Goal: Transaction & Acquisition: Purchase product/service

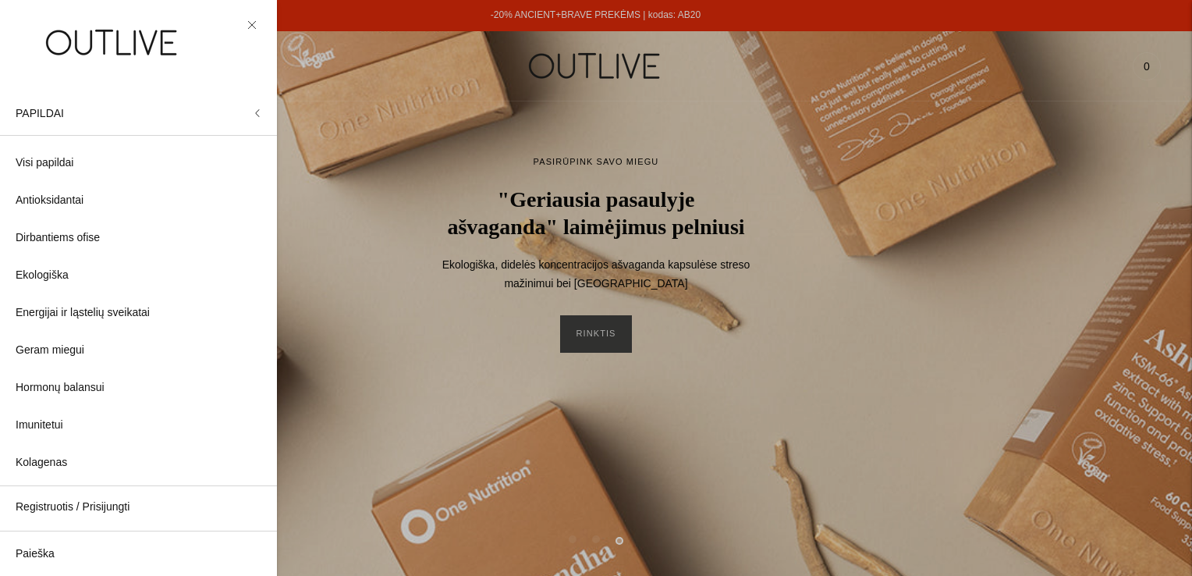
scroll to position [417, 0]
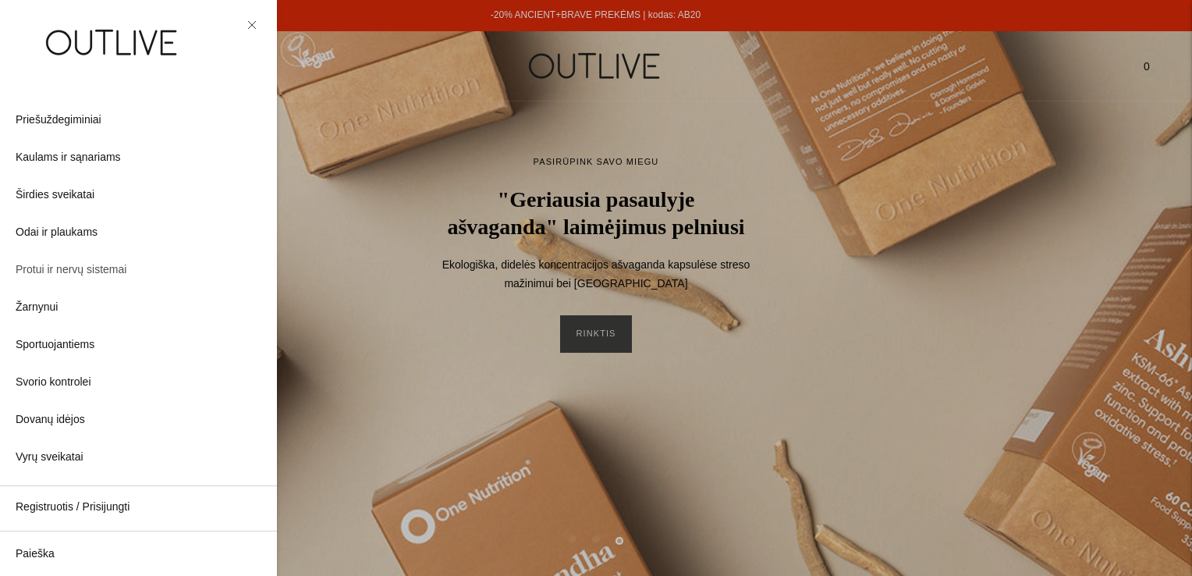
click at [87, 267] on span "Protui ir nervų sistemai" at bounding box center [71, 270] width 111 height 19
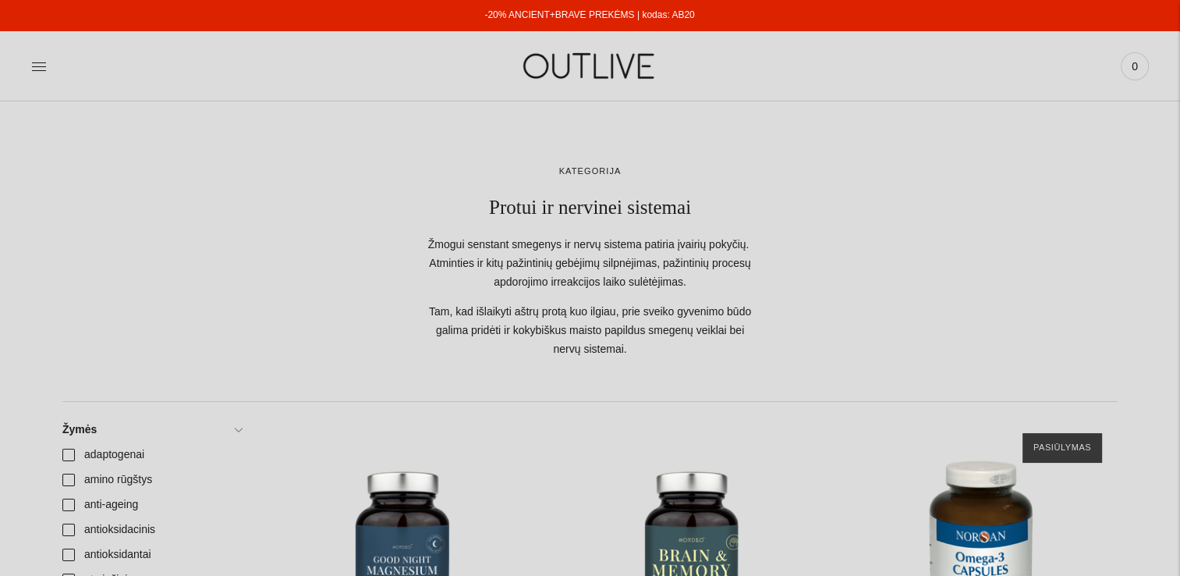
click at [599, 9] on link "-20% ANCIENT+BRAVE PREKĖMS | kodas: AB20" at bounding box center [590, 14] width 210 height 11
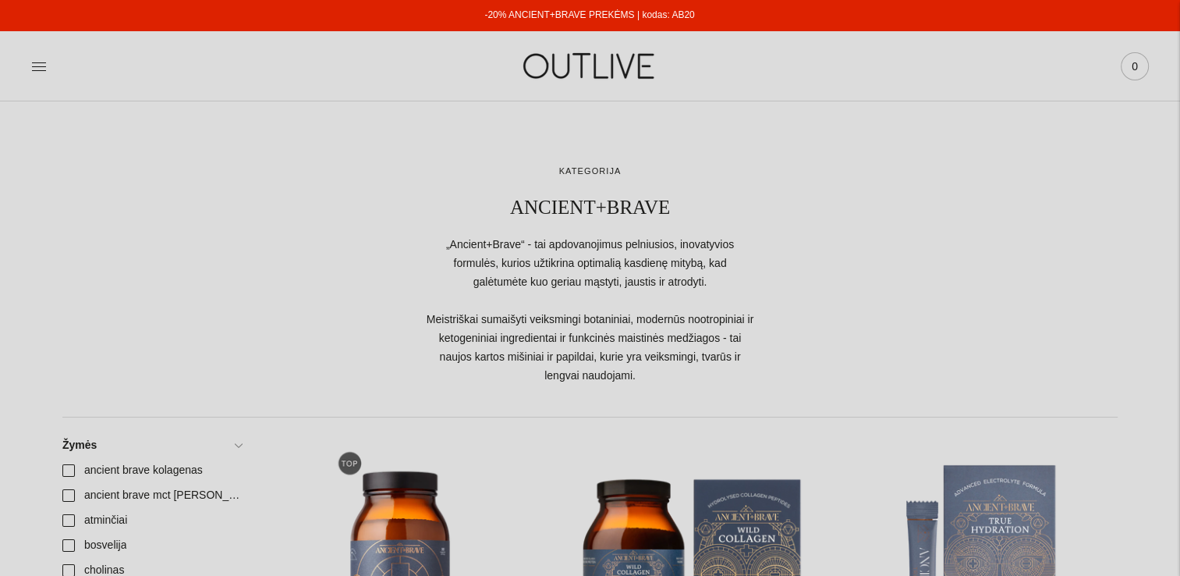
click at [1130, 68] on span "0" at bounding box center [1135, 66] width 22 height 22
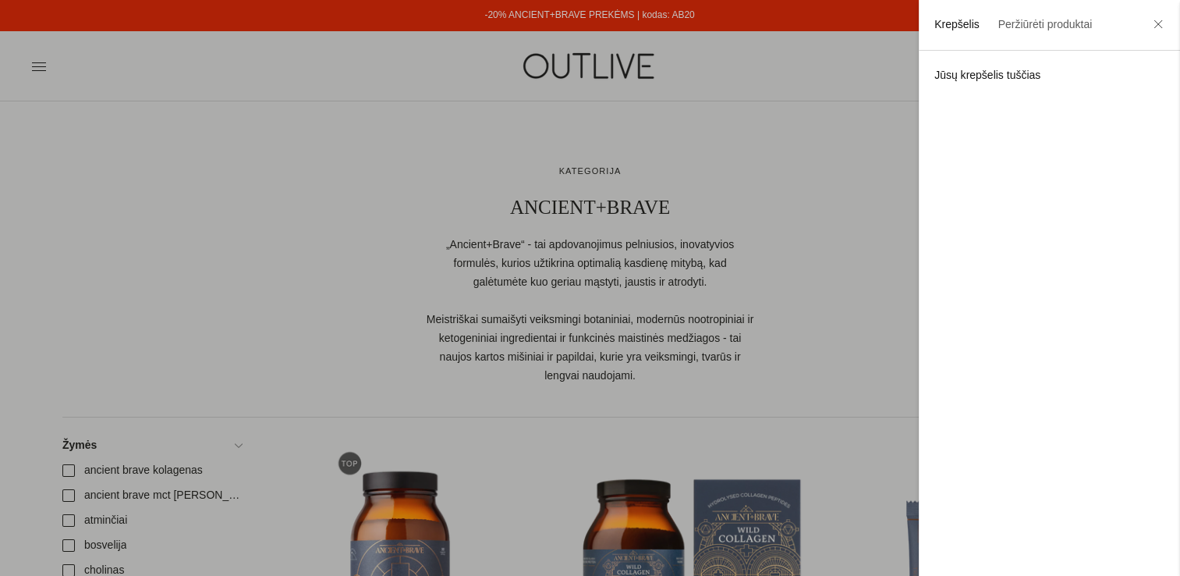
click at [793, 174] on div at bounding box center [590, 288] width 1180 height 576
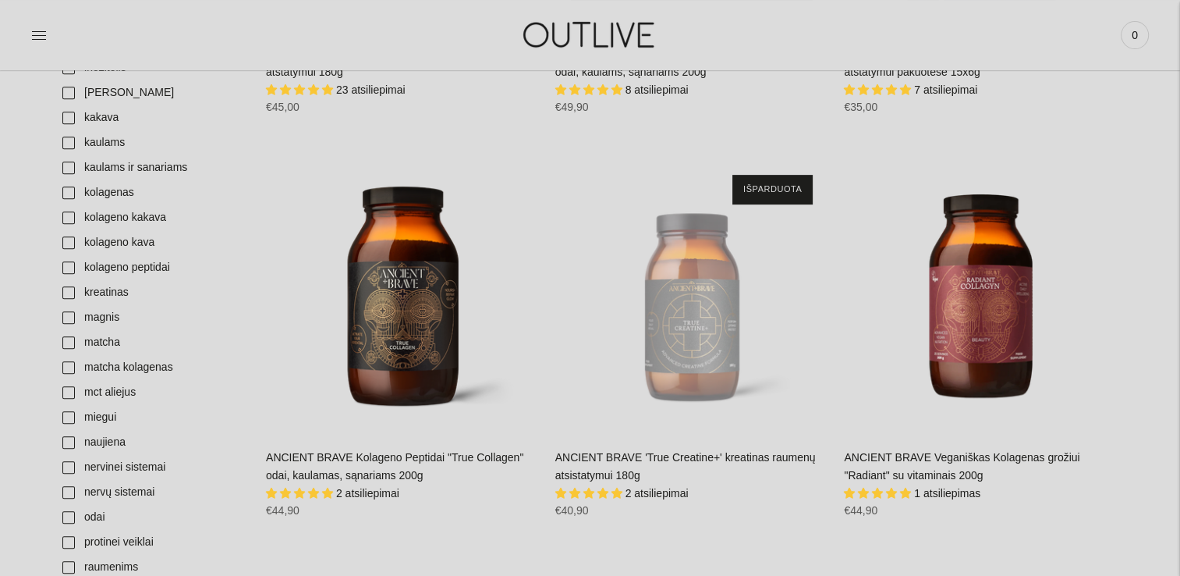
scroll to position [702, 0]
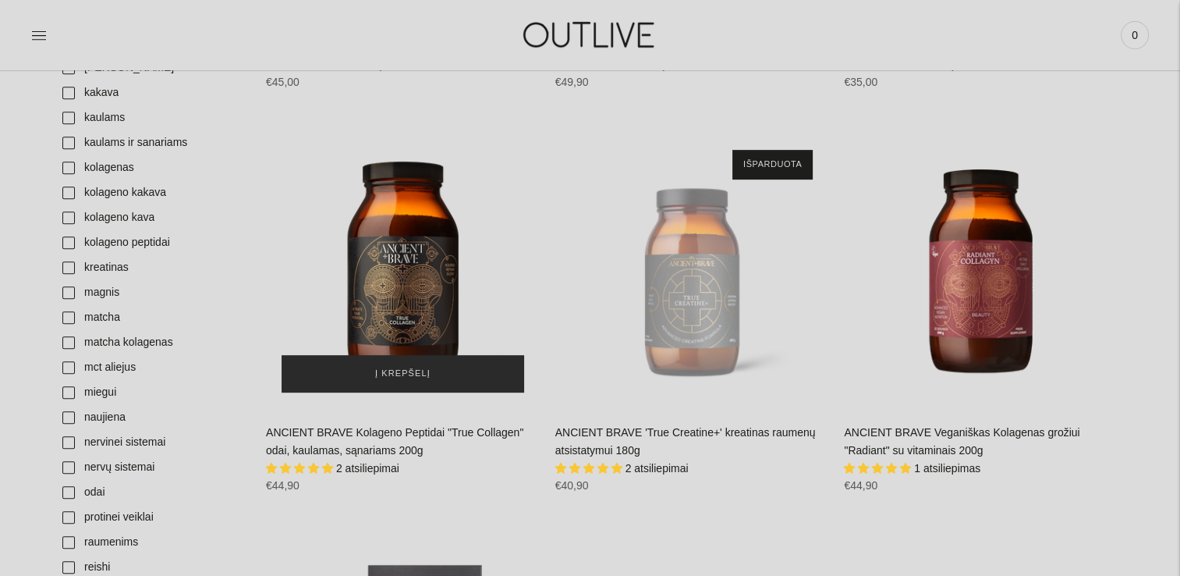
click at [375, 376] on button "Į krepšelį" at bounding box center [403, 373] width 243 height 37
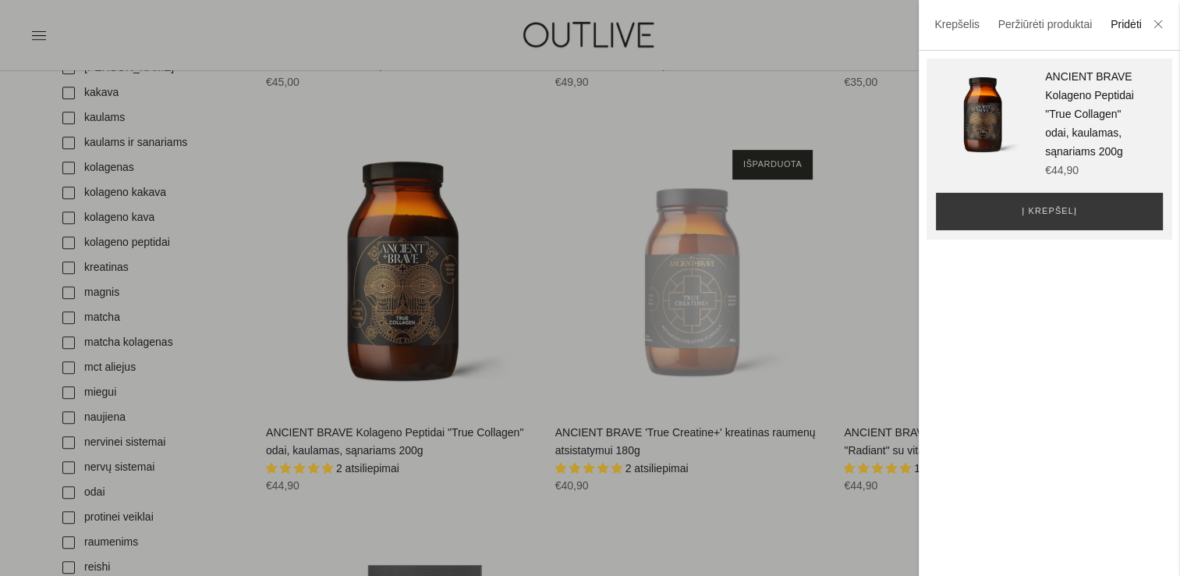
click at [712, 545] on div at bounding box center [590, 288] width 1180 height 576
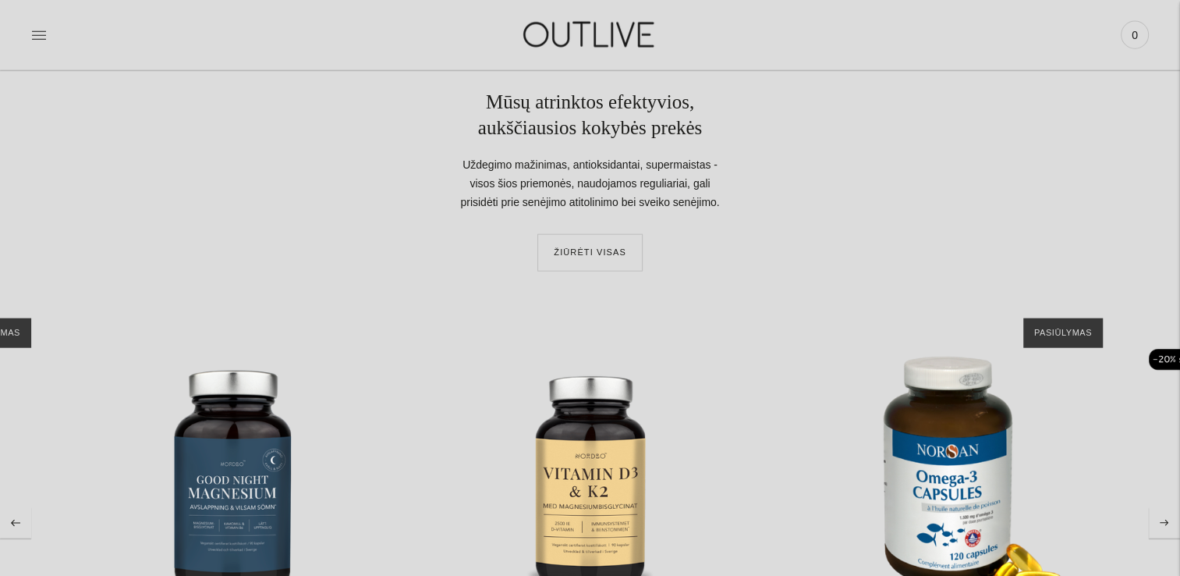
scroll to position [3901, 0]
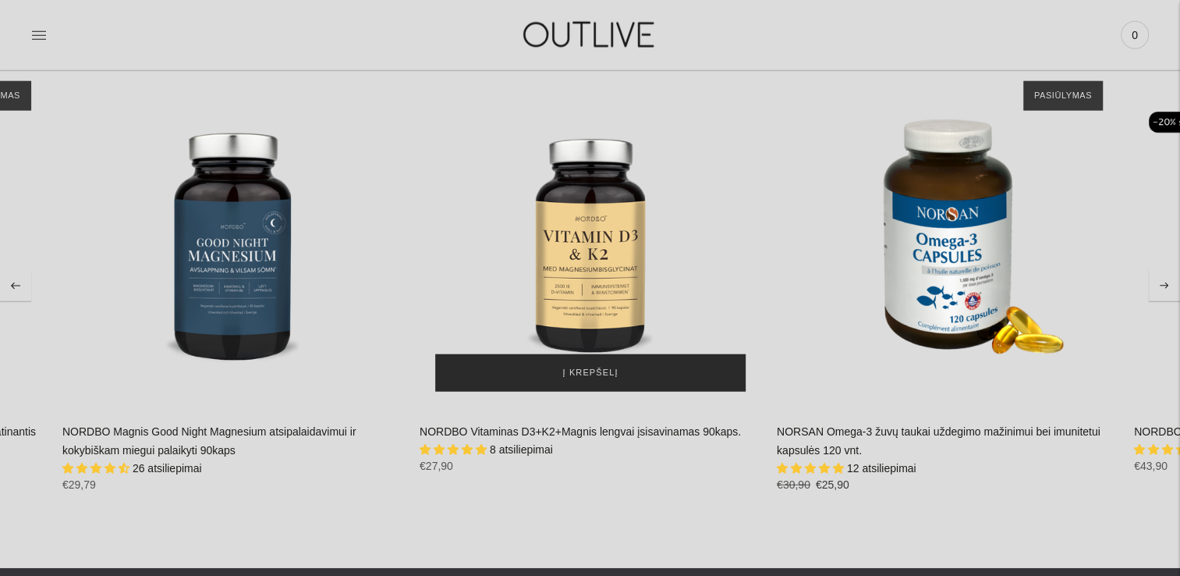
click at [595, 368] on span "Į krepšelį" at bounding box center [590, 373] width 55 height 16
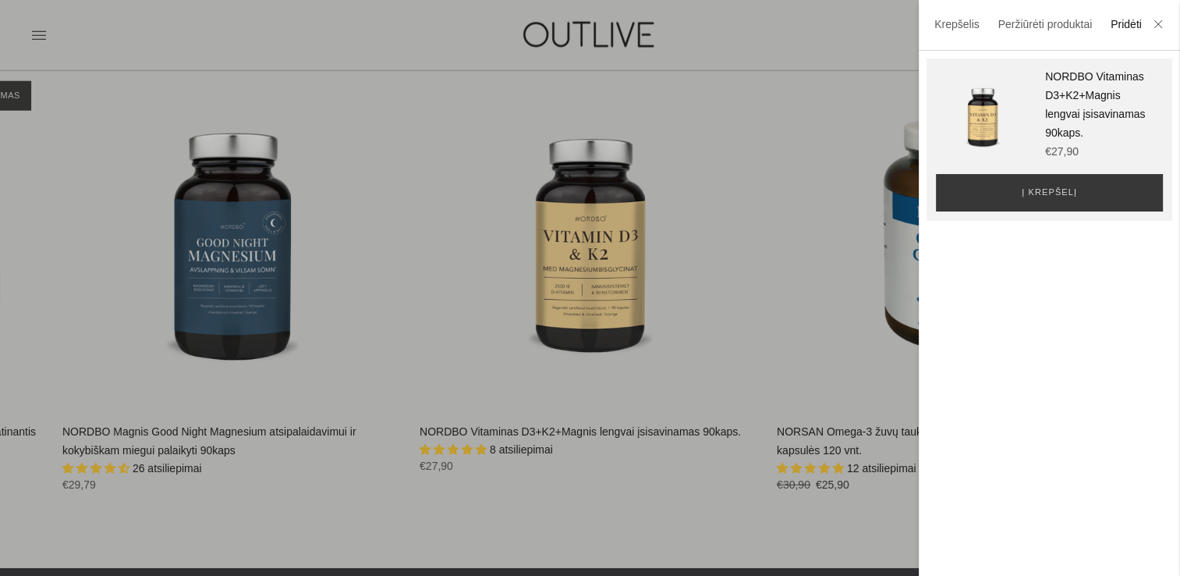
click at [675, 530] on div at bounding box center [590, 288] width 1180 height 576
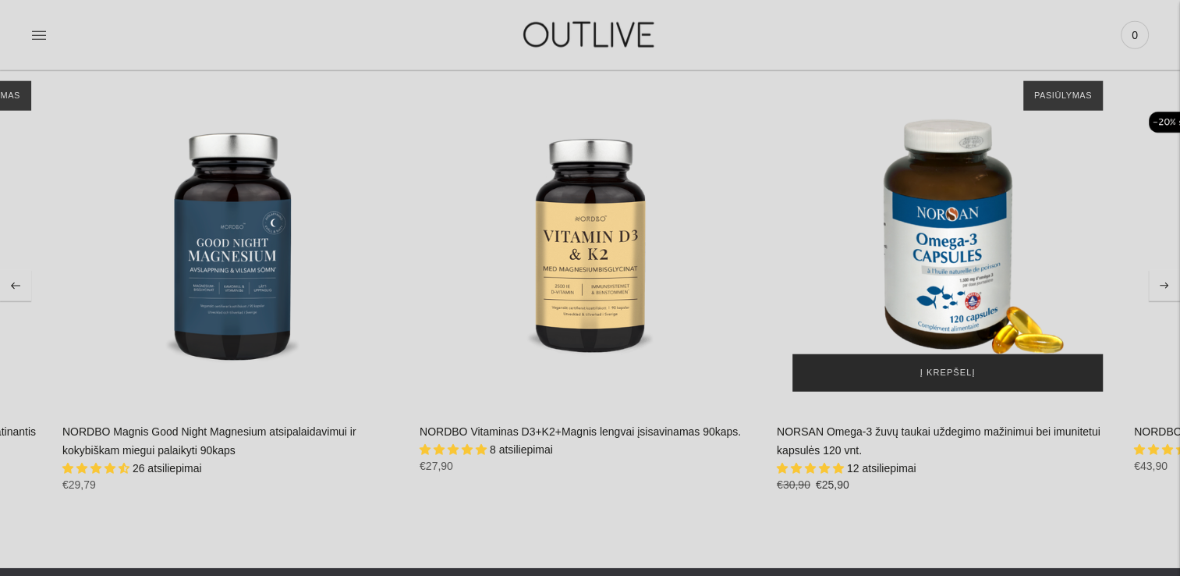
click at [964, 374] on span "Į krepšelį" at bounding box center [948, 373] width 55 height 16
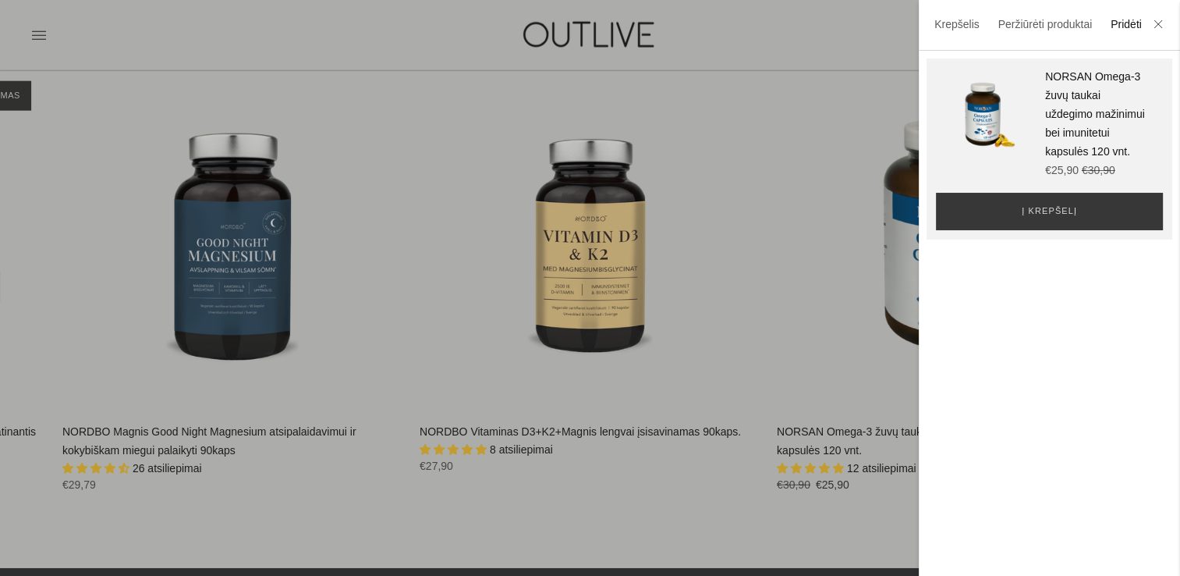
click at [303, 509] on div at bounding box center [590, 288] width 1180 height 576
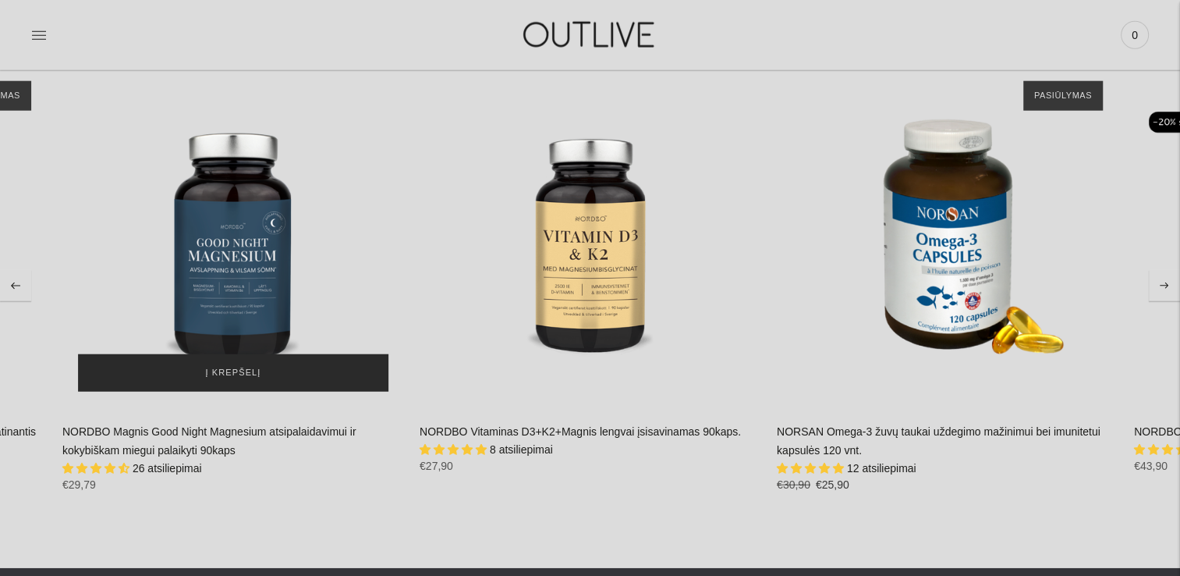
click at [204, 370] on button "Į krepšelį" at bounding box center [233, 372] width 311 height 37
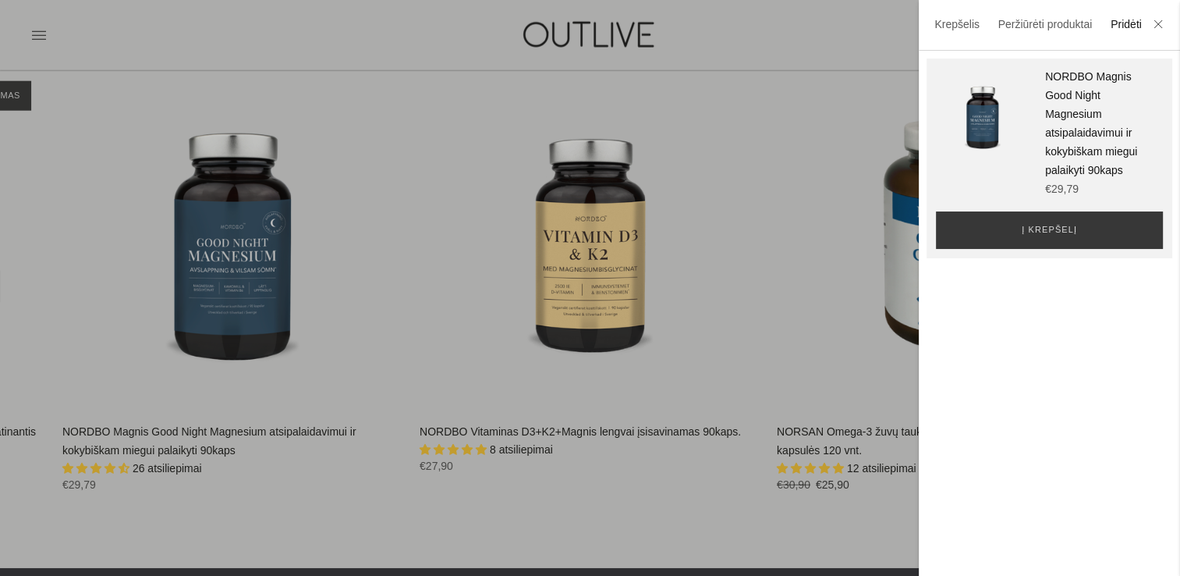
click at [577, 532] on div at bounding box center [590, 288] width 1180 height 576
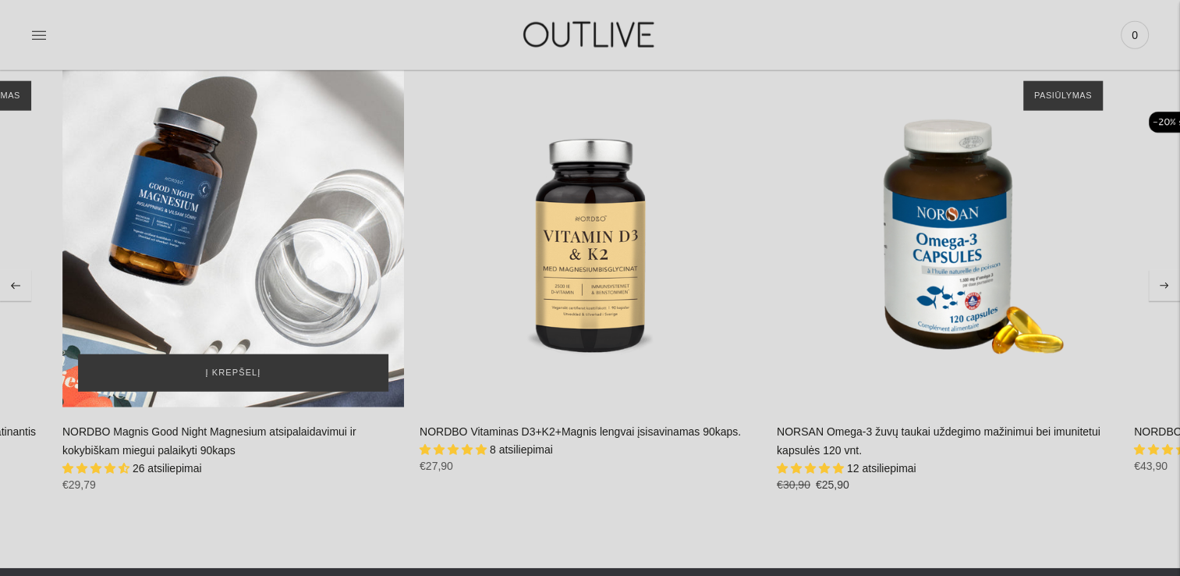
click at [218, 296] on div "NORDBO Magnis Good Night Magnesium atsipalaidavimui ir kokybiškam miegui palaik…" at bounding box center [233, 237] width 342 height 342
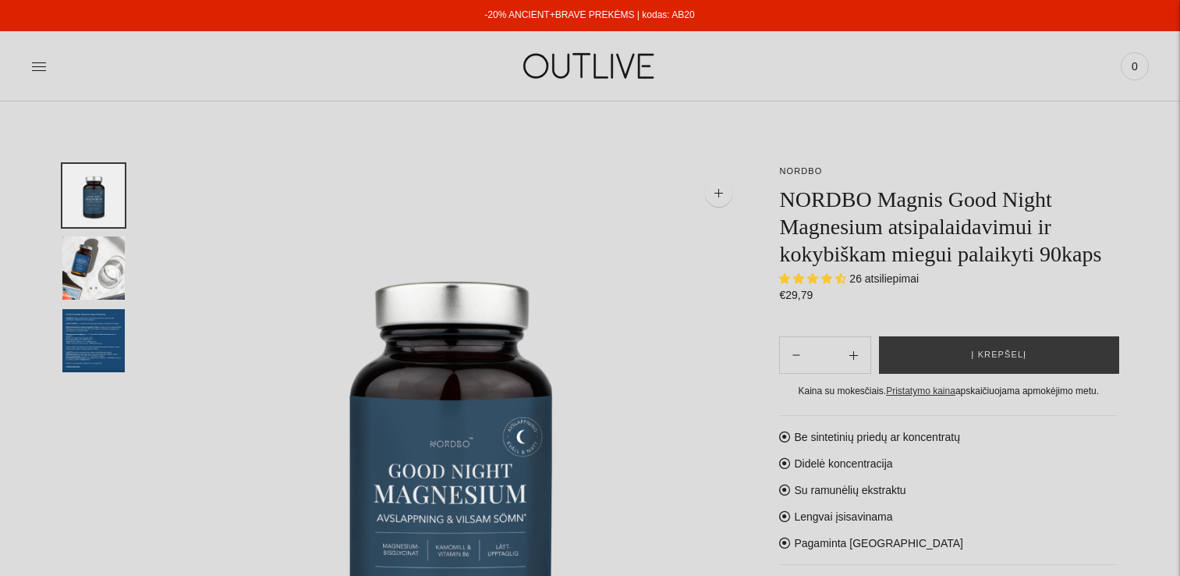
select select "**********"
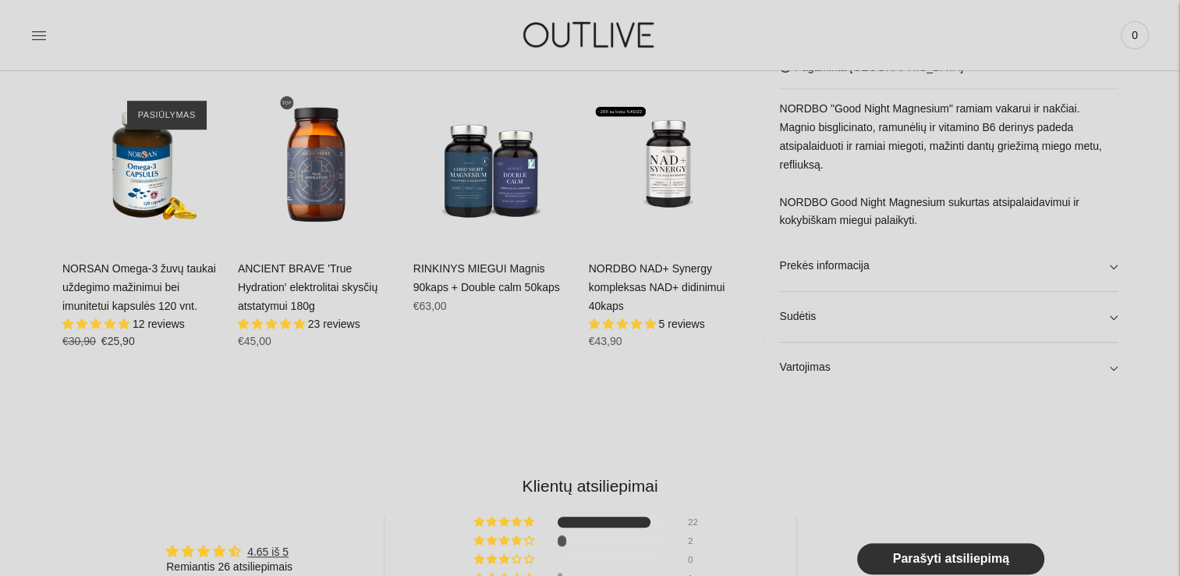
scroll to position [936, 0]
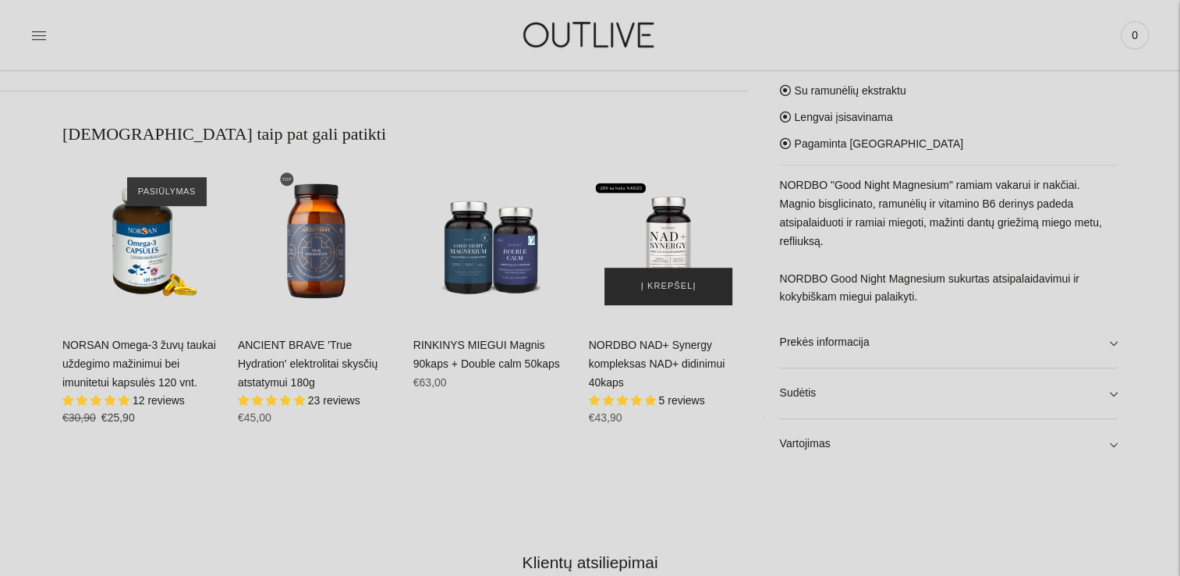
click at [665, 282] on span "Į krepšelį" at bounding box center [668, 287] width 55 height 16
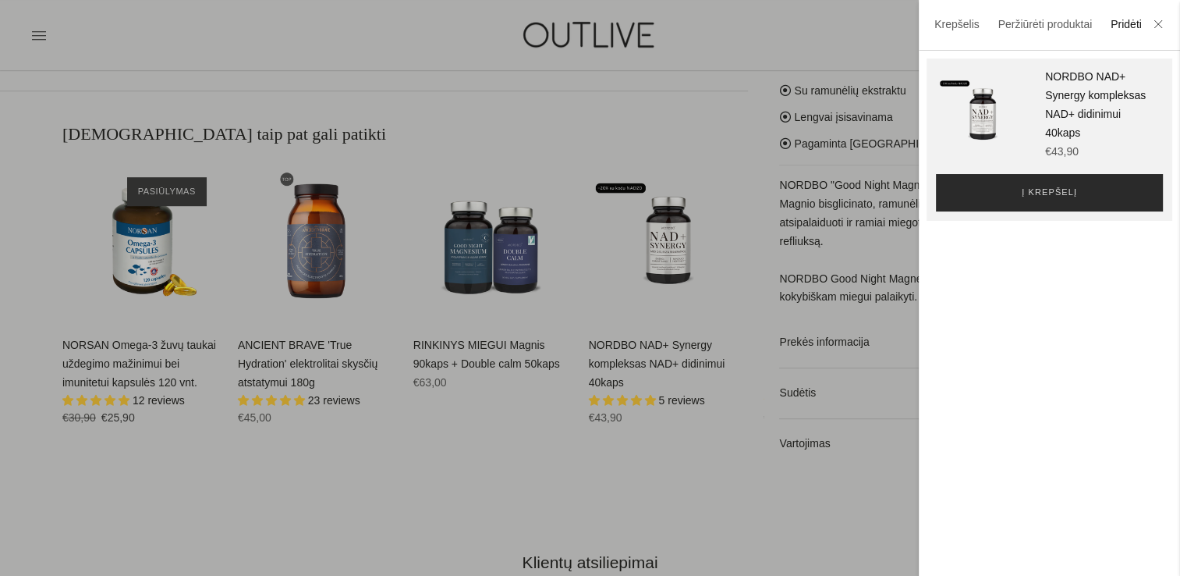
click at [1092, 199] on button "Į krepšelį" at bounding box center [1049, 192] width 227 height 37
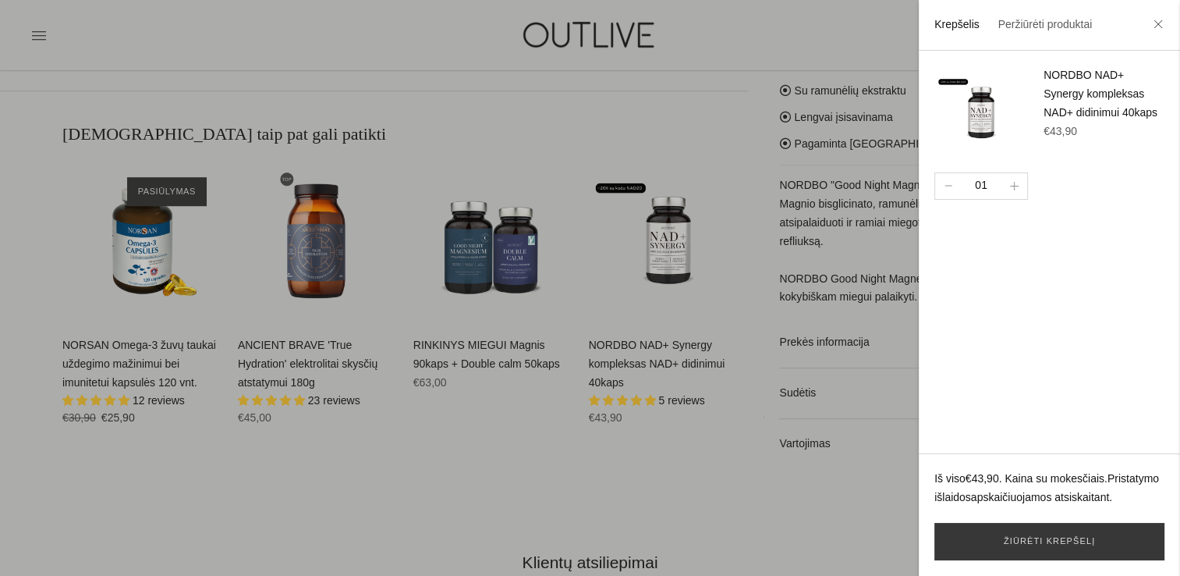
click at [655, 353] on div at bounding box center [590, 288] width 1180 height 576
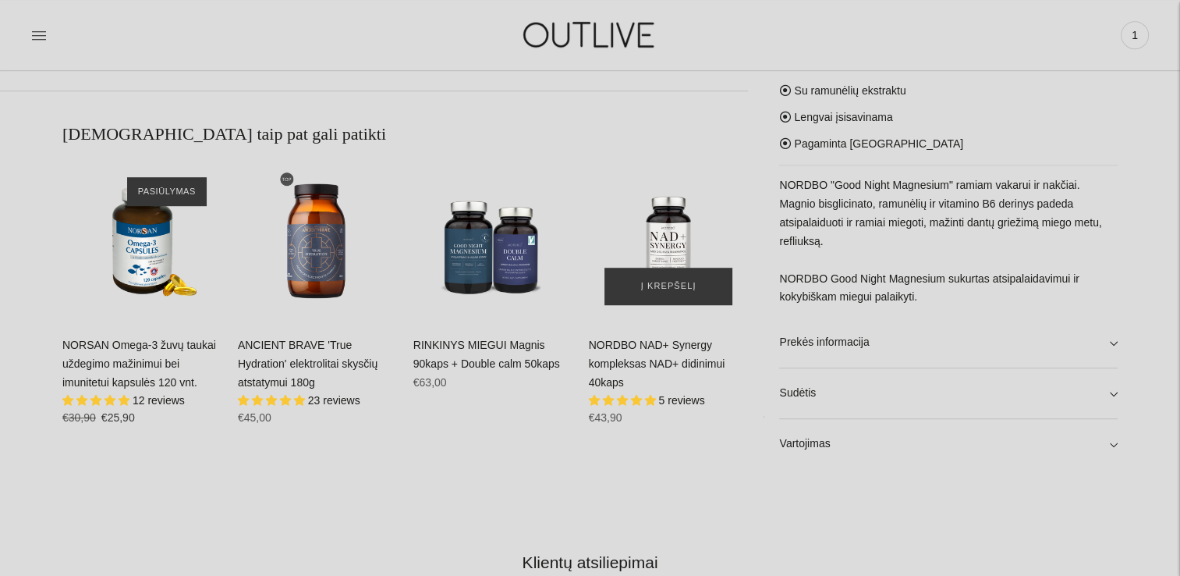
click at [674, 223] on div "NORDBO NAD+ Synergy kompleksas NAD+ didinimui 40kaps\a" at bounding box center [669, 242] width 160 height 160
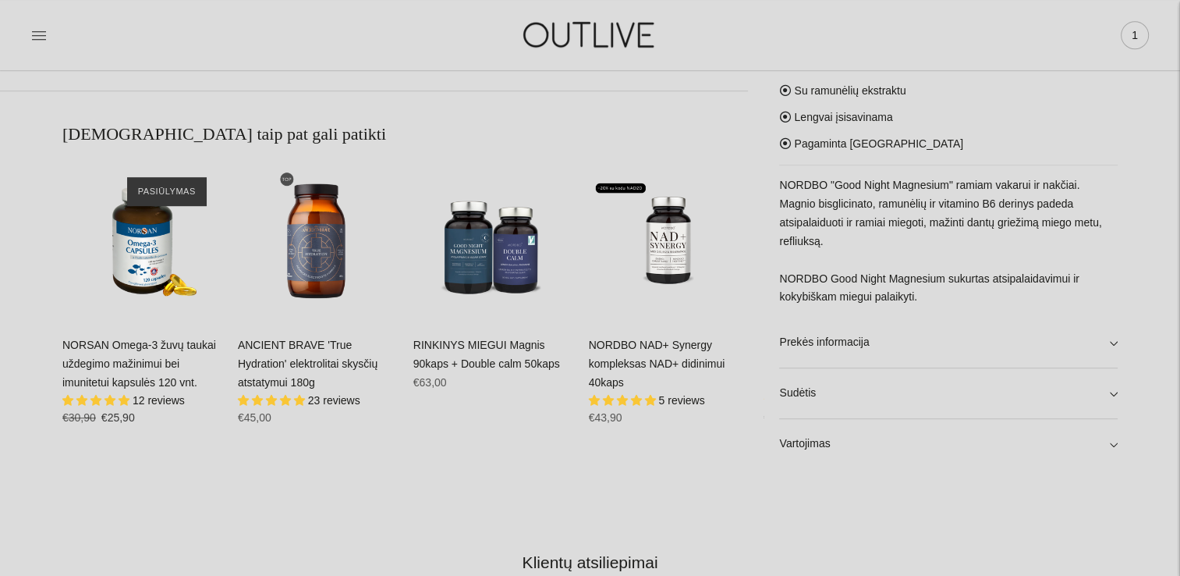
click at [1138, 39] on span "1" at bounding box center [1135, 35] width 22 height 22
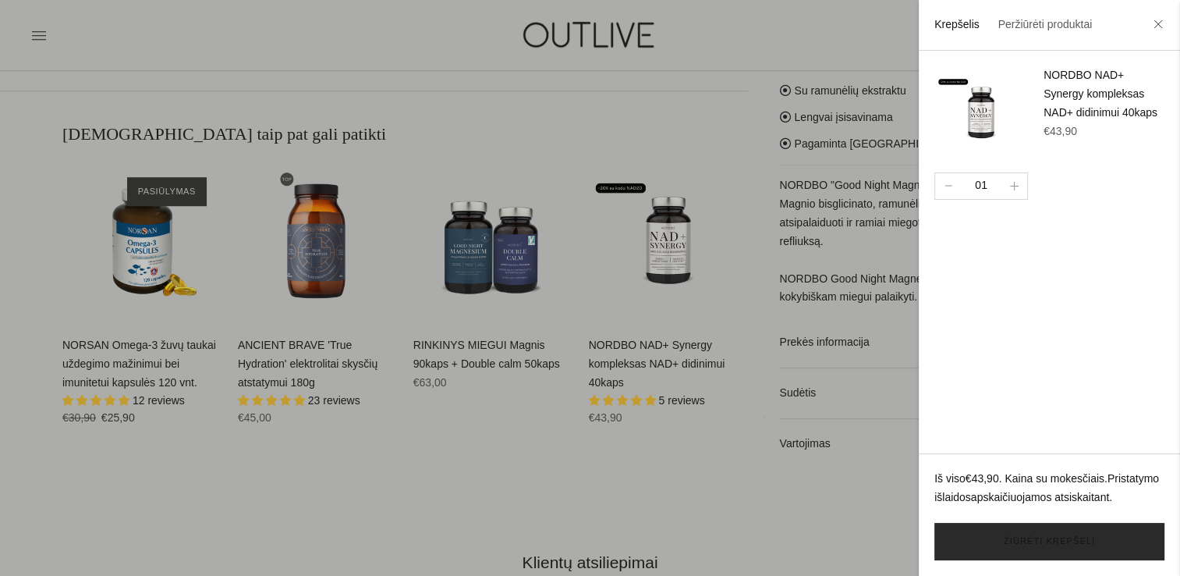
click at [1091, 545] on link "Žiūrėti krepšelį" at bounding box center [1050, 541] width 230 height 37
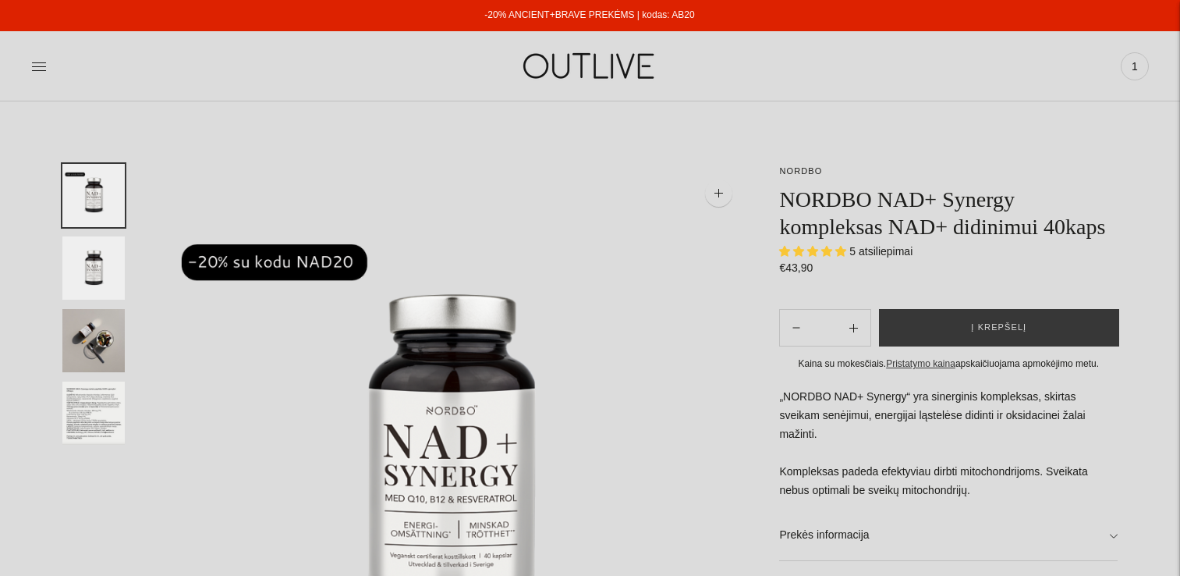
select select "**********"
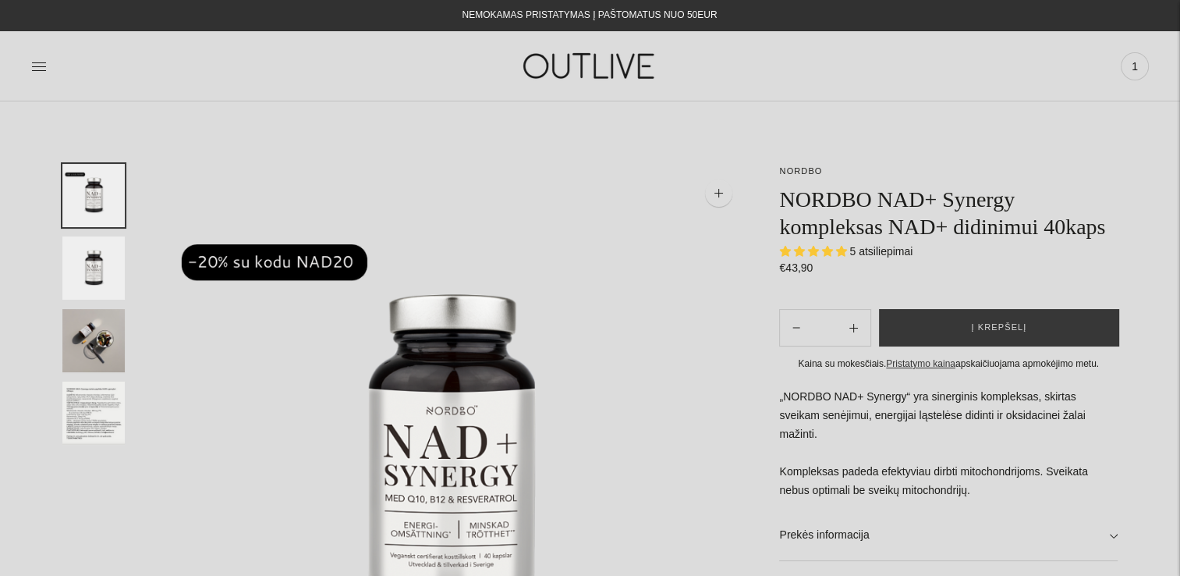
click at [286, 260] on img at bounding box center [452, 460] width 592 height 592
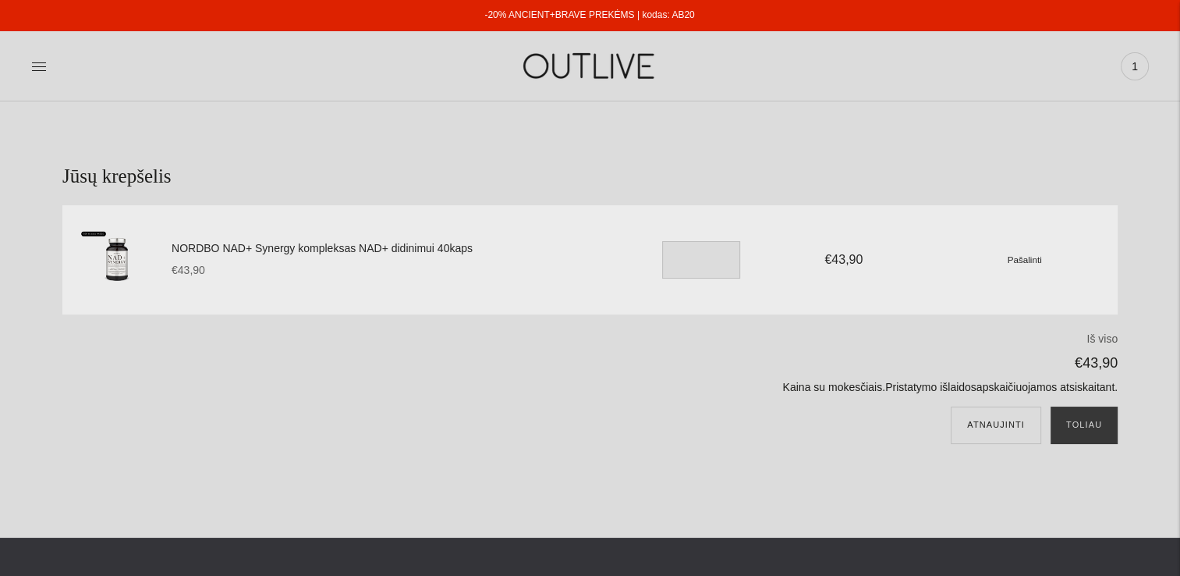
click at [566, 64] on img at bounding box center [590, 66] width 195 height 54
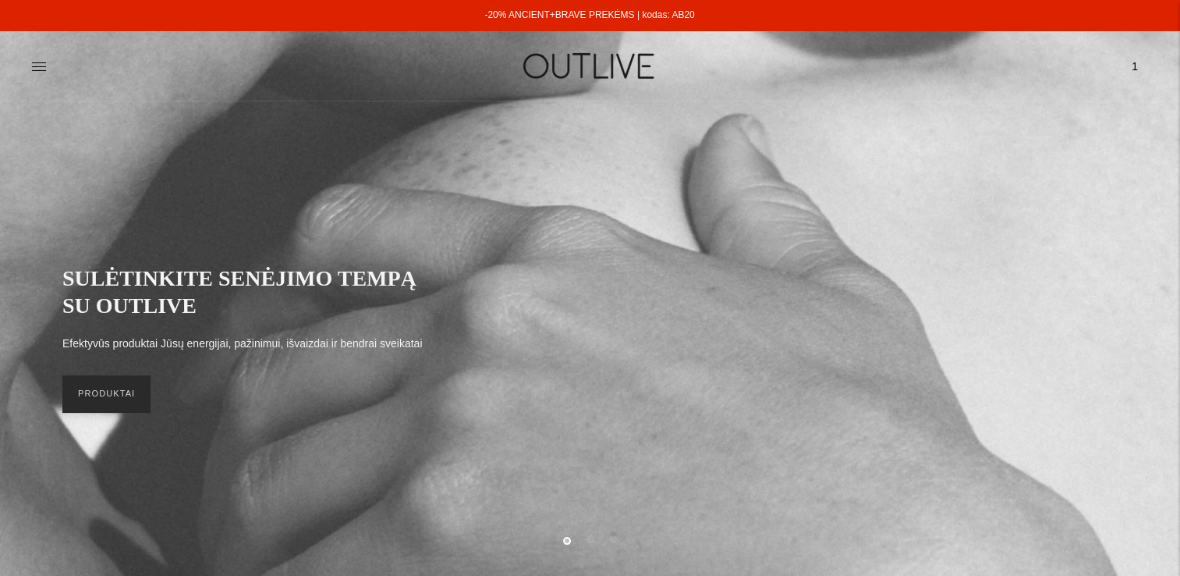
click at [113, 403] on link "PRODUKTAI" at bounding box center [106, 393] width 88 height 37
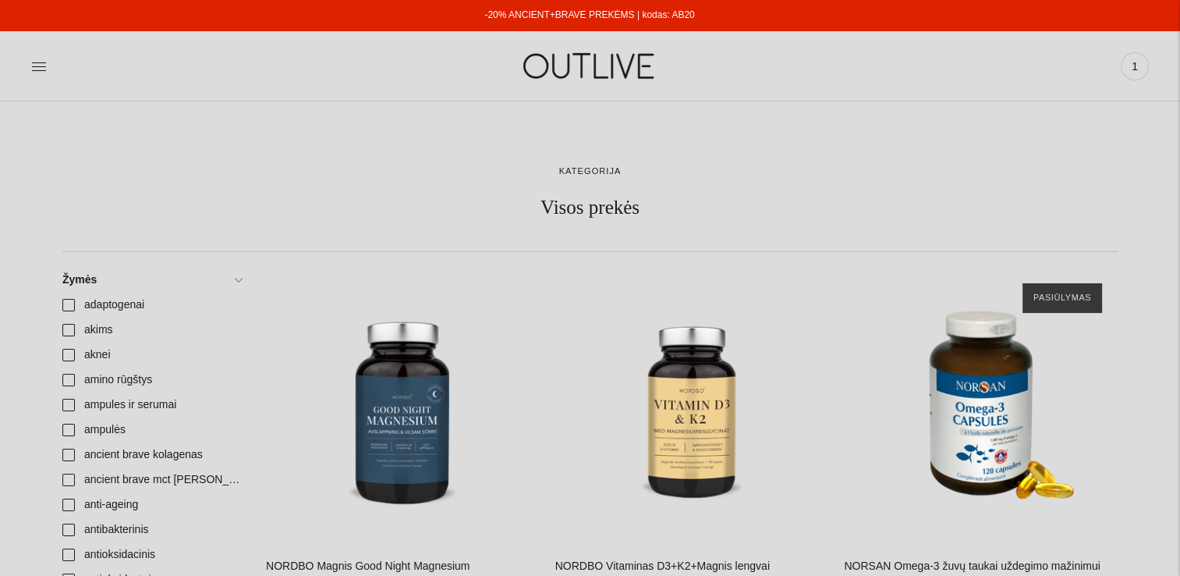
click at [659, 12] on link "-20% ANCIENT+BRAVE PREKĖMS | kodas: AB20" at bounding box center [590, 14] width 210 height 11
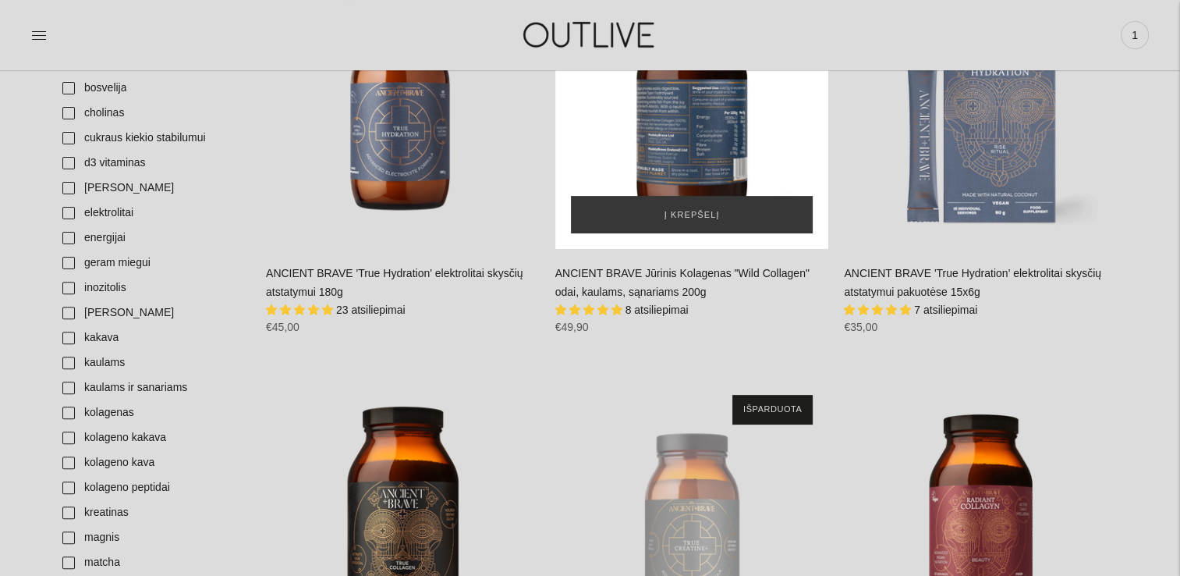
scroll to position [702, 0]
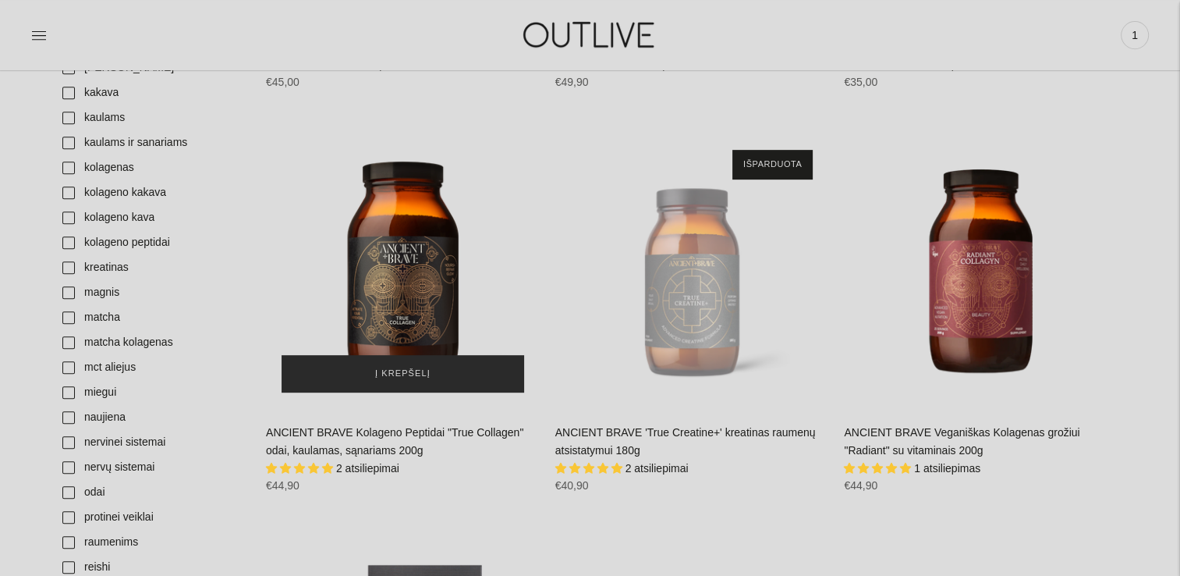
click at [371, 374] on button "Į krepšelį" at bounding box center [403, 373] width 243 height 37
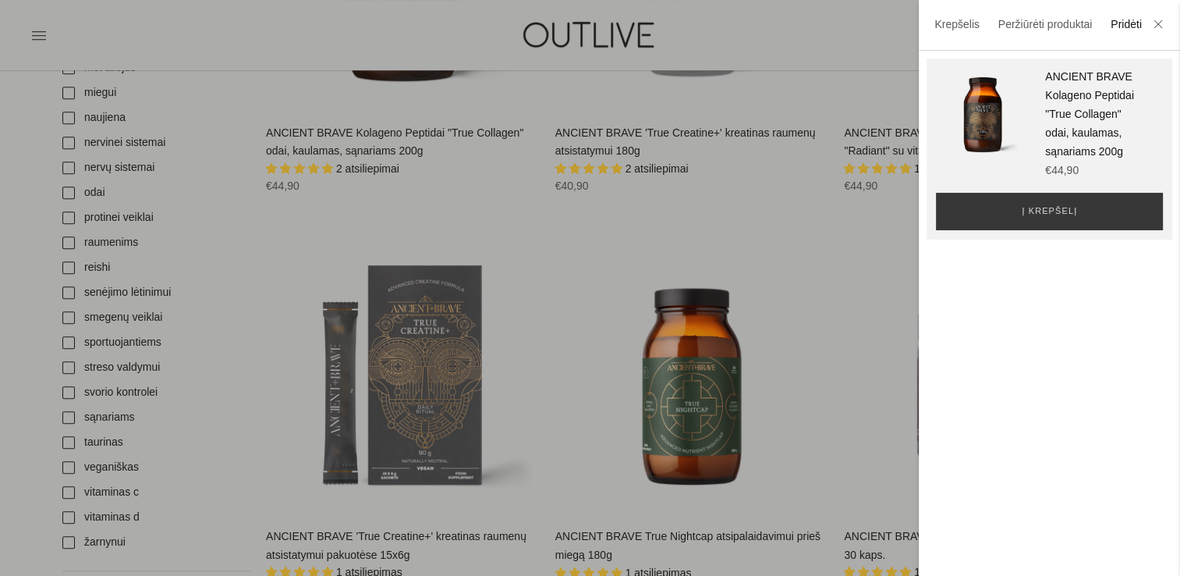
scroll to position [1014, 0]
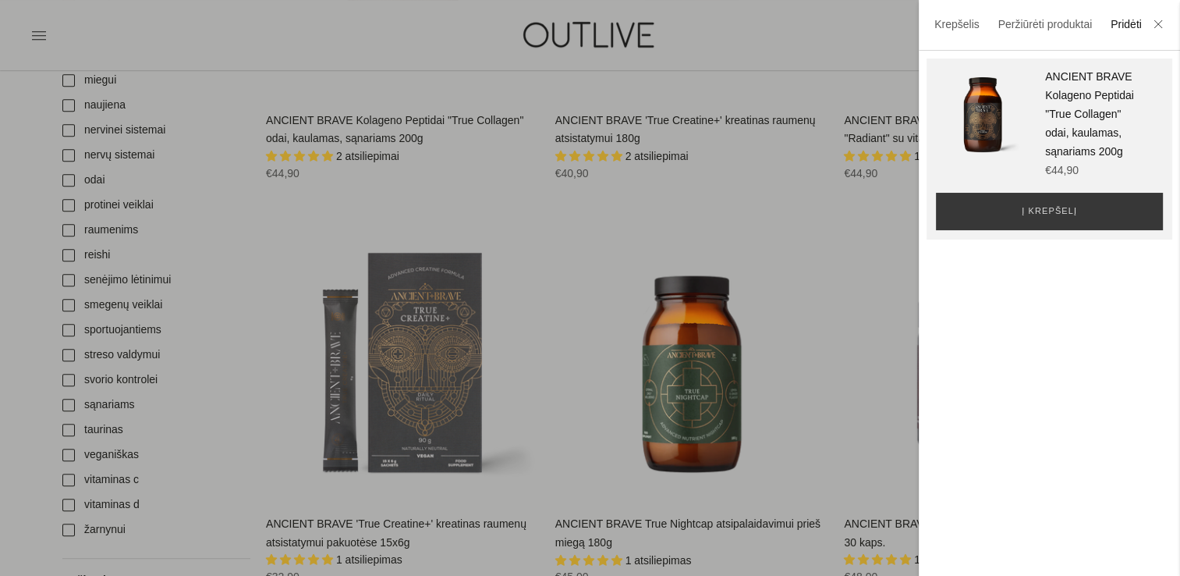
click at [805, 314] on div at bounding box center [590, 288] width 1180 height 576
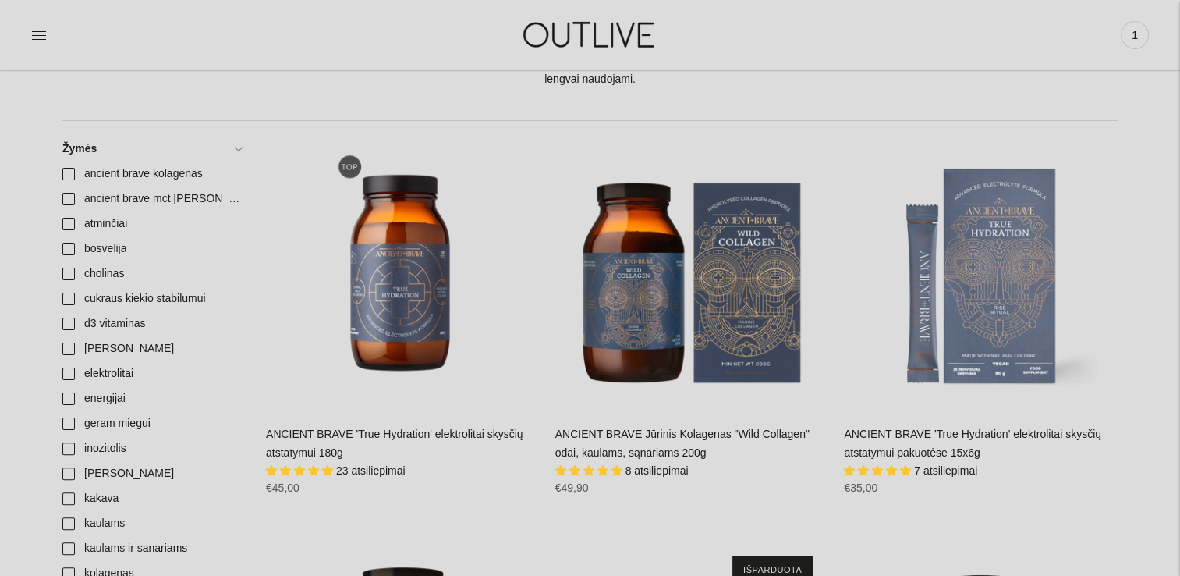
scroll to position [0, 0]
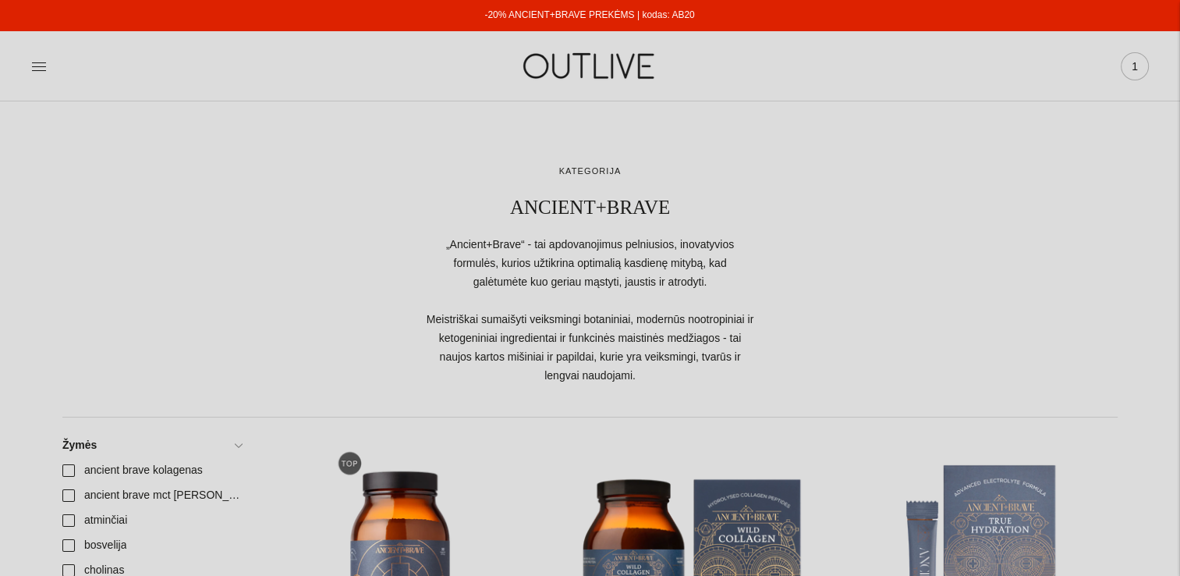
click at [1137, 67] on span "1" at bounding box center [1135, 66] width 22 height 22
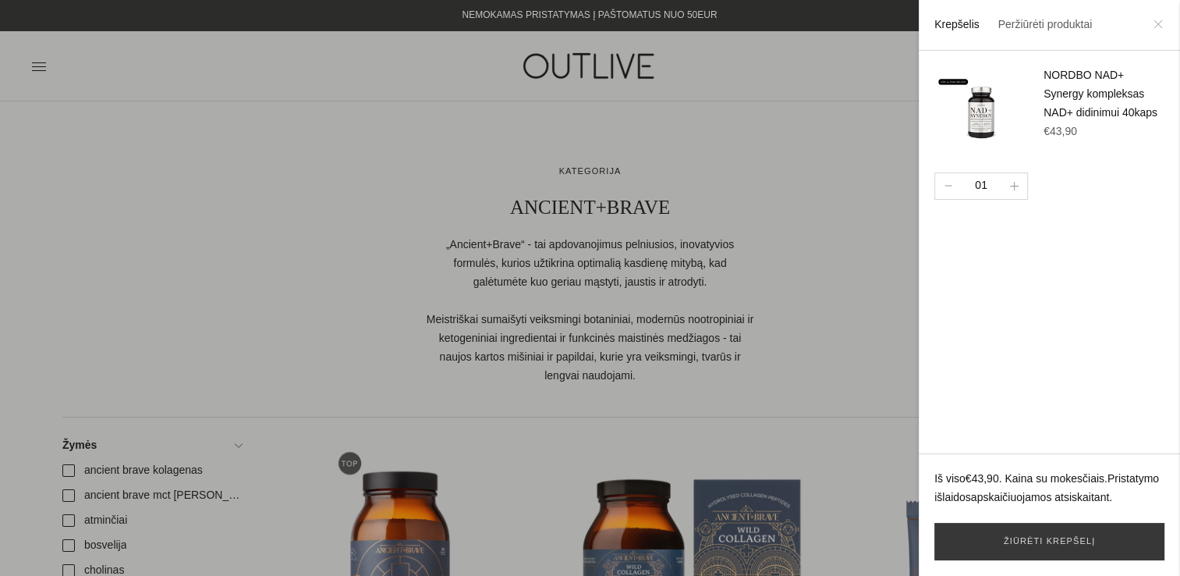
click at [1158, 22] on icon at bounding box center [1158, 24] width 9 height 9
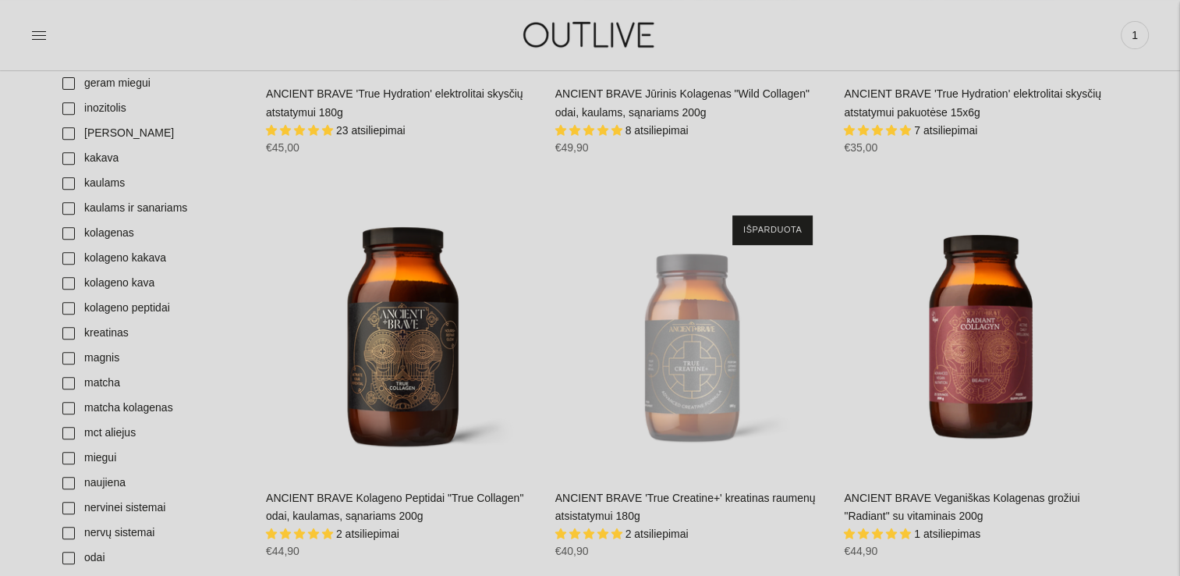
scroll to position [858, 0]
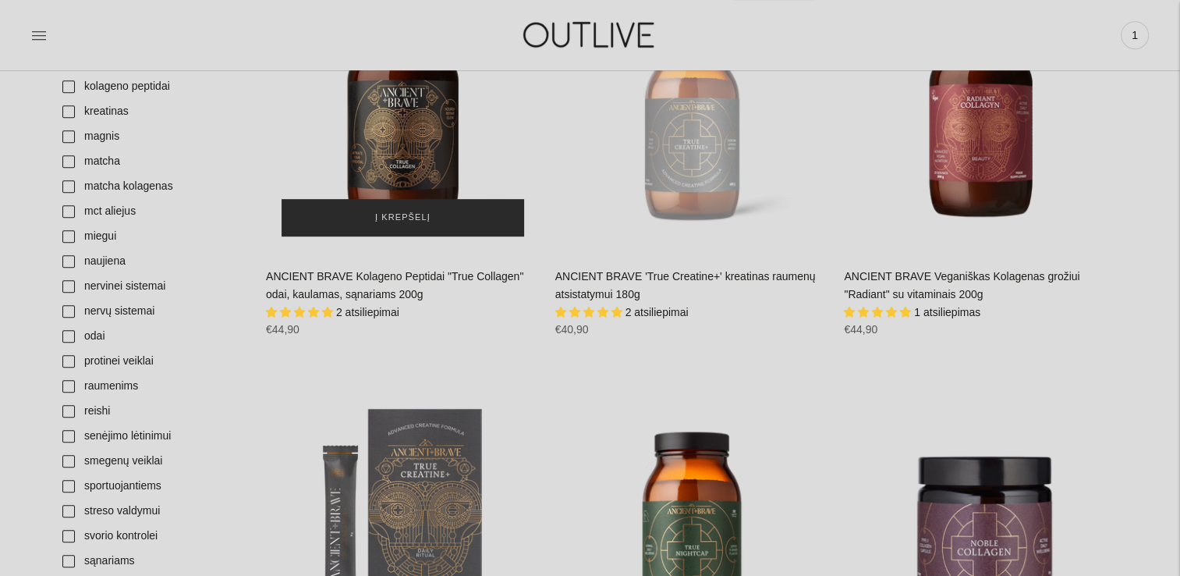
click at [384, 219] on span "Į krepšelį" at bounding box center [402, 218] width 55 height 16
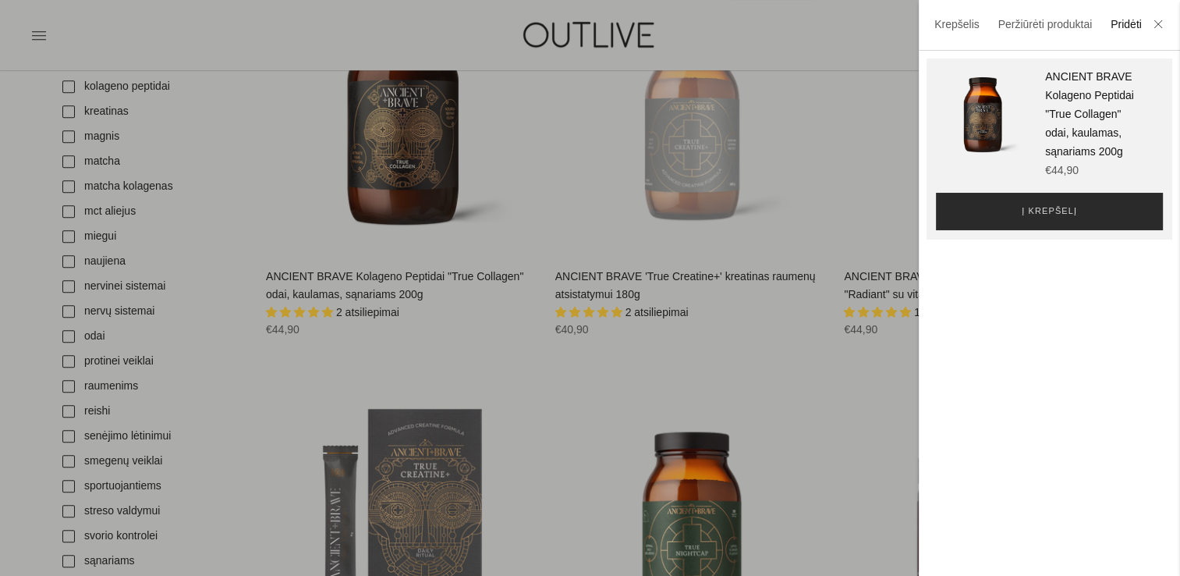
click at [1102, 201] on button "Į krepšelį" at bounding box center [1049, 211] width 227 height 37
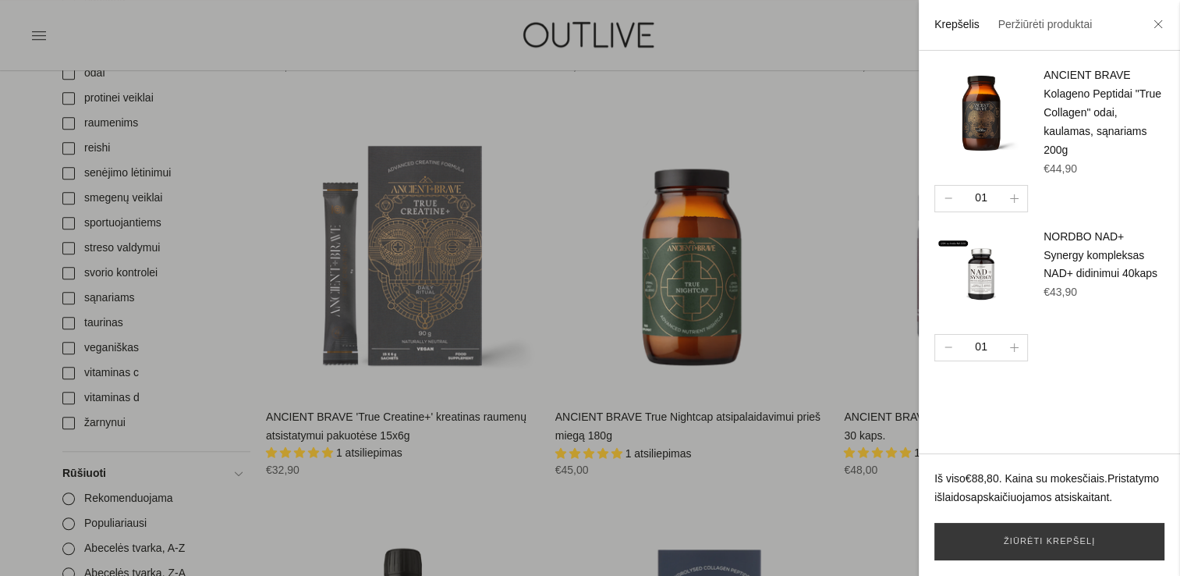
scroll to position [1170, 0]
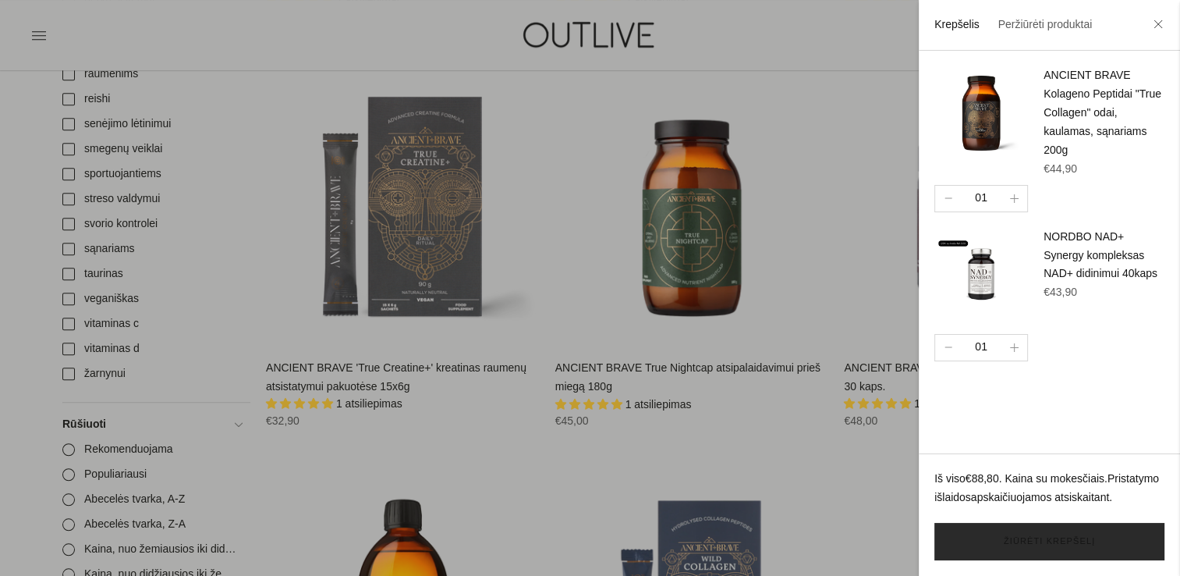
click at [1081, 539] on link "Žiūrėti krepšelį" at bounding box center [1050, 541] width 230 height 37
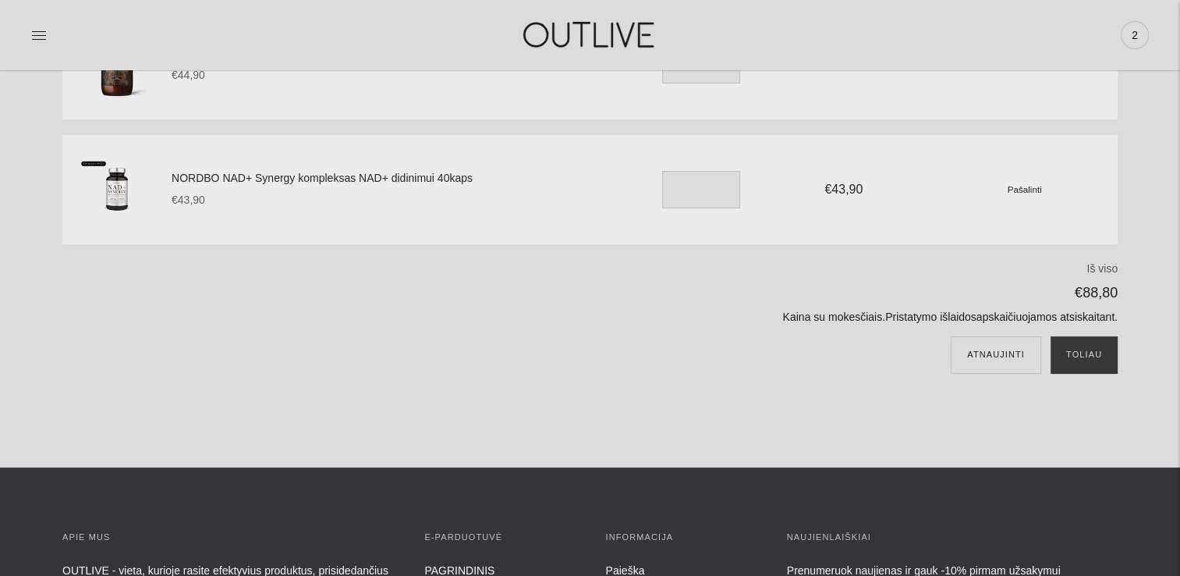
scroll to position [234, 0]
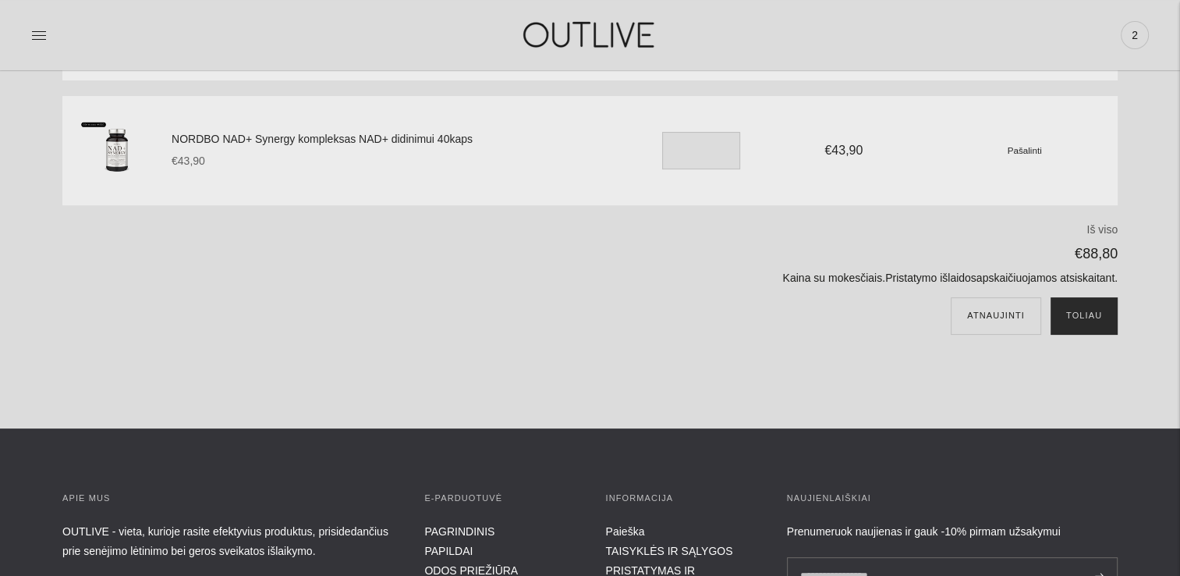
click at [1099, 318] on button "Toliau" at bounding box center [1084, 315] width 67 height 37
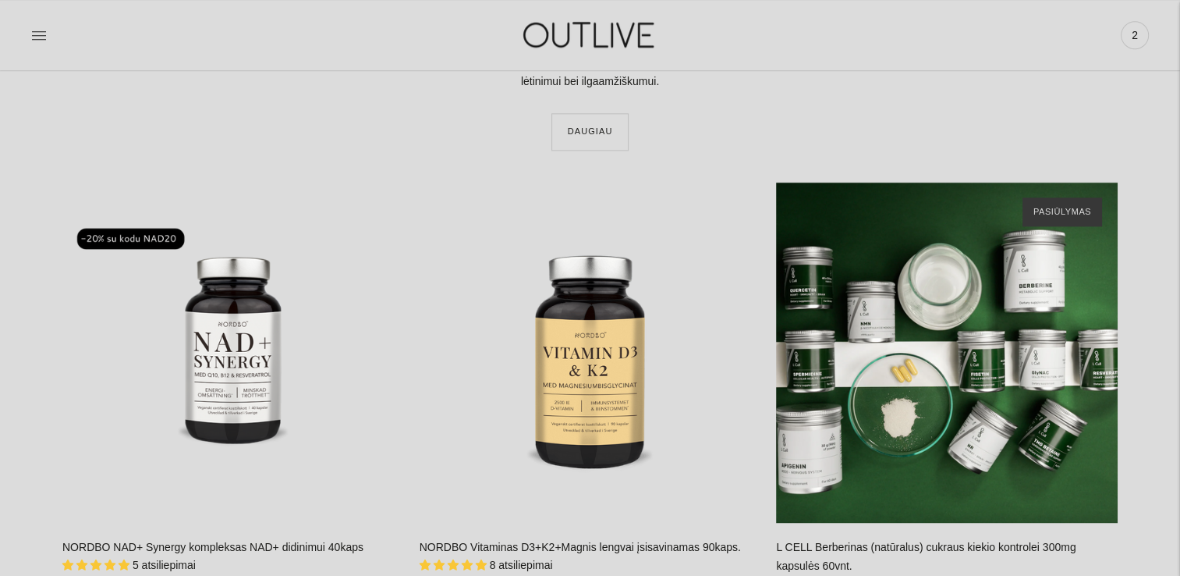
scroll to position [2107, 0]
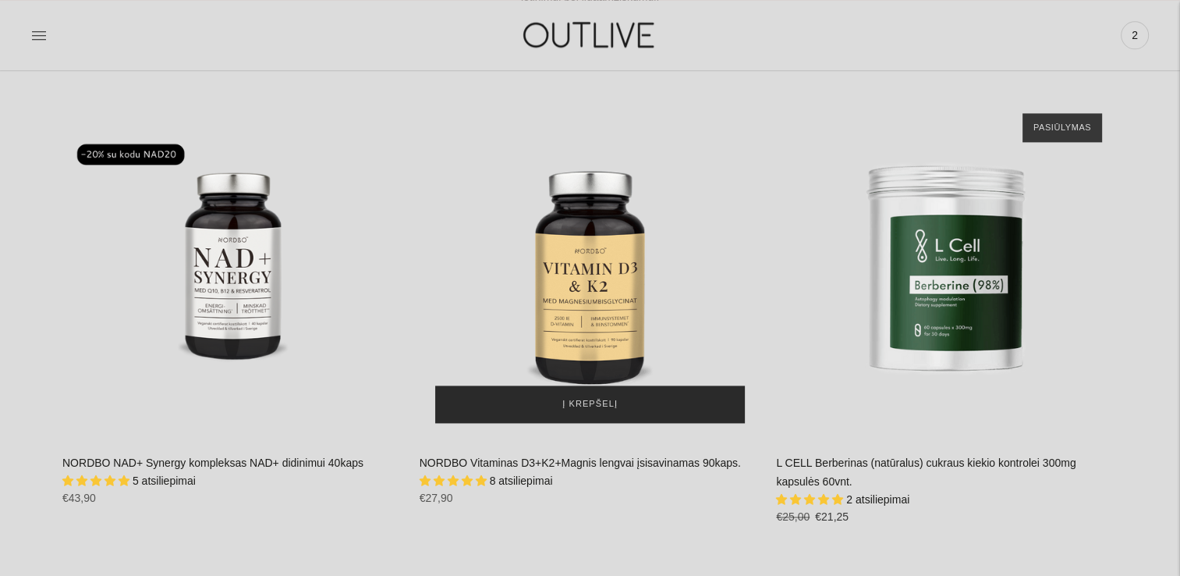
click at [605, 395] on button "Į krepšelį" at bounding box center [590, 403] width 311 height 37
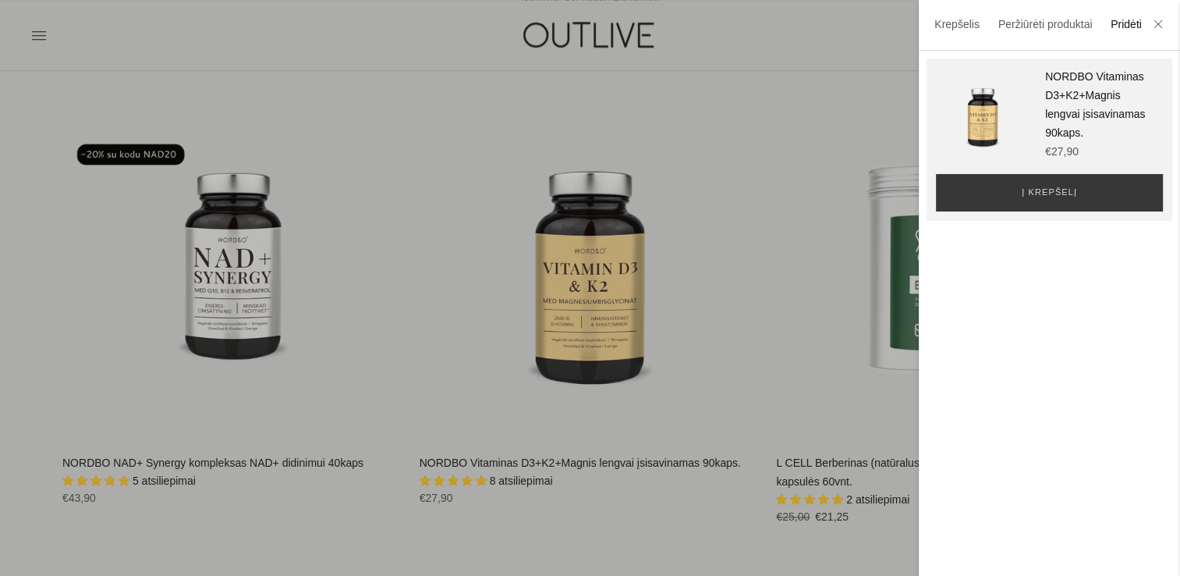
click at [702, 526] on div at bounding box center [590, 288] width 1180 height 576
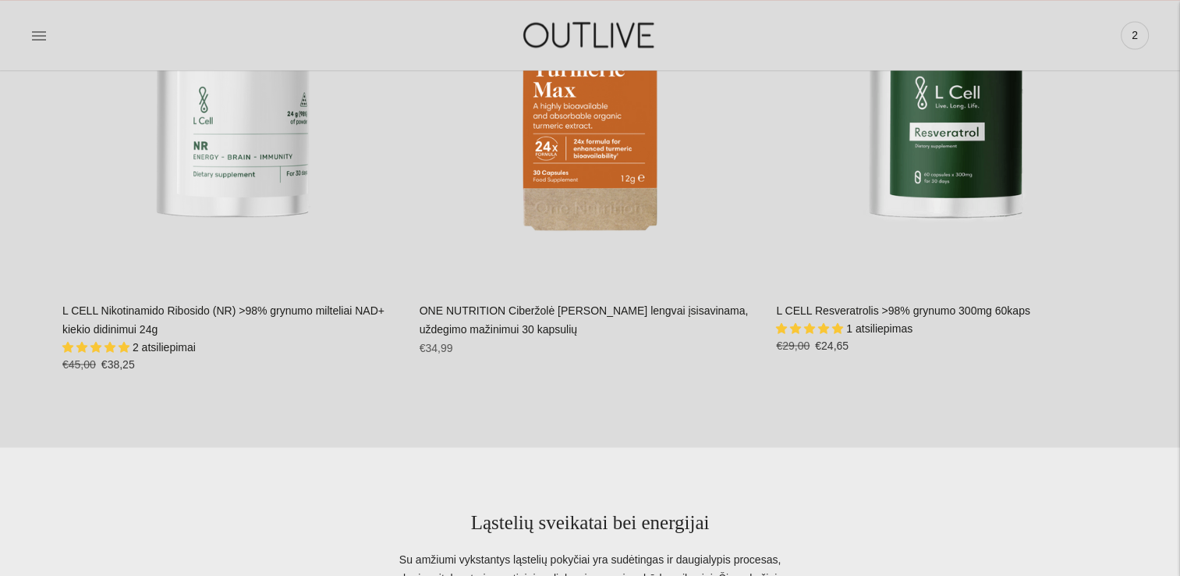
scroll to position [2653, 0]
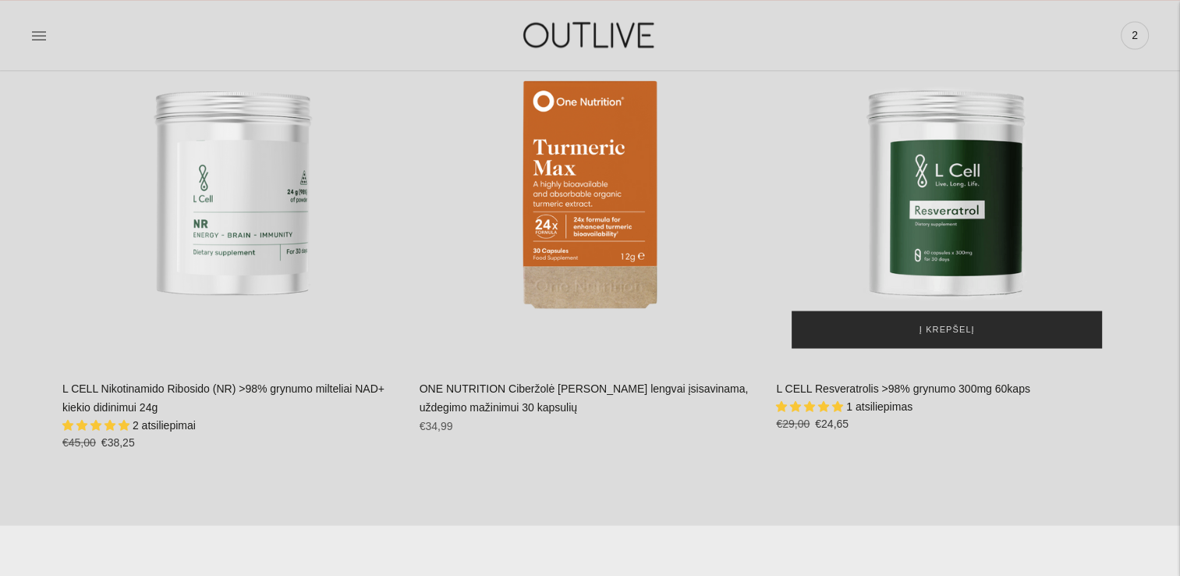
click at [939, 322] on span "Į krepšelį" at bounding box center [947, 329] width 55 height 16
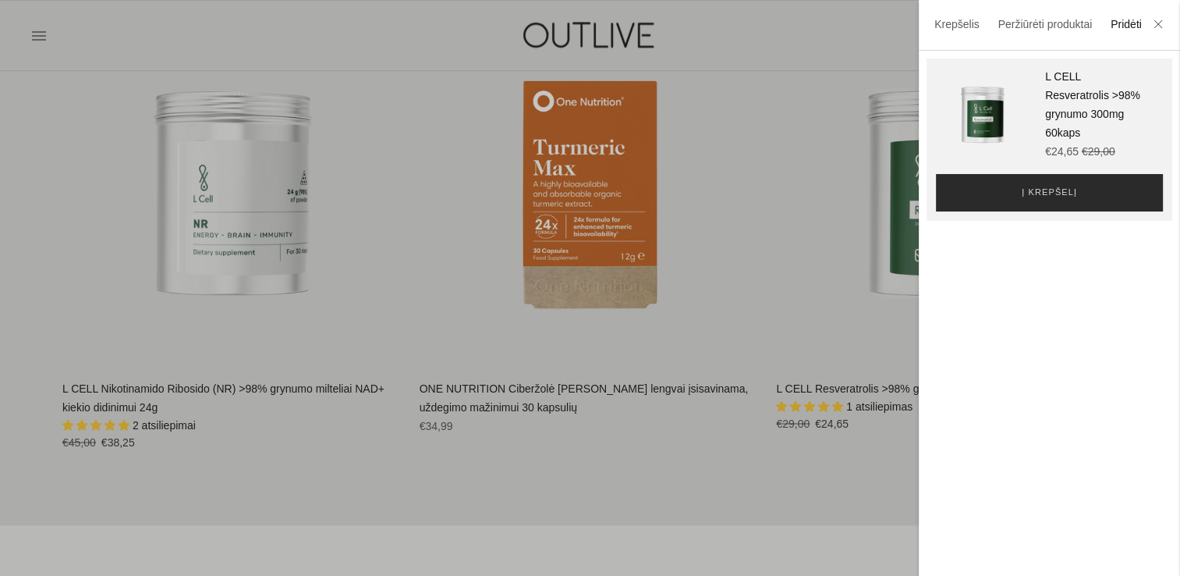
click at [1067, 190] on span "Į krepšelį" at bounding box center [1049, 193] width 55 height 16
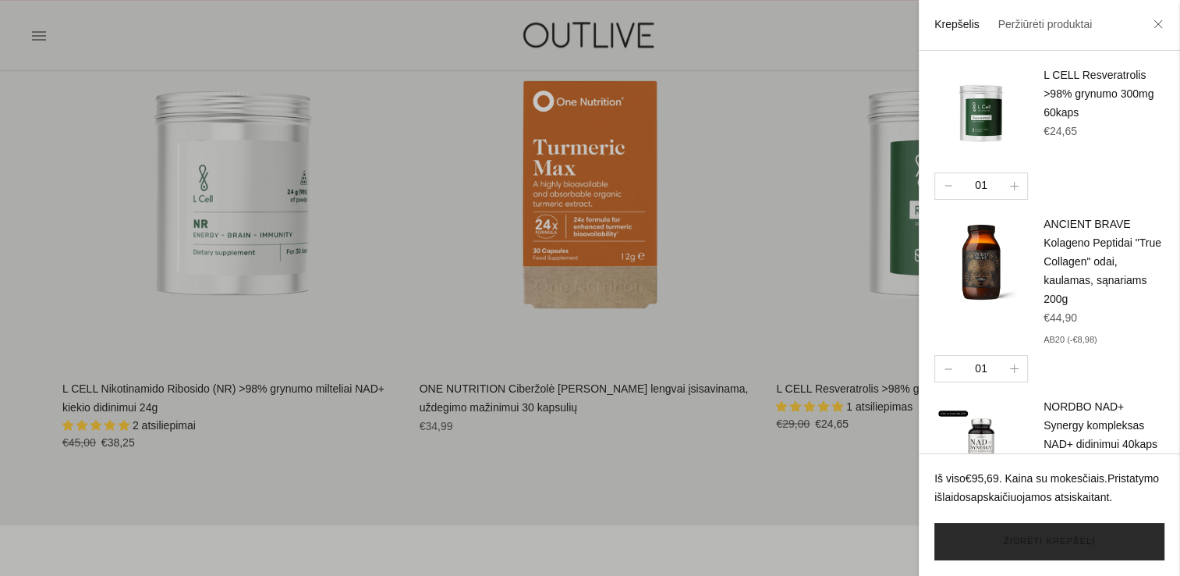
click at [1077, 539] on link "Žiūrėti krepšelį" at bounding box center [1050, 541] width 230 height 37
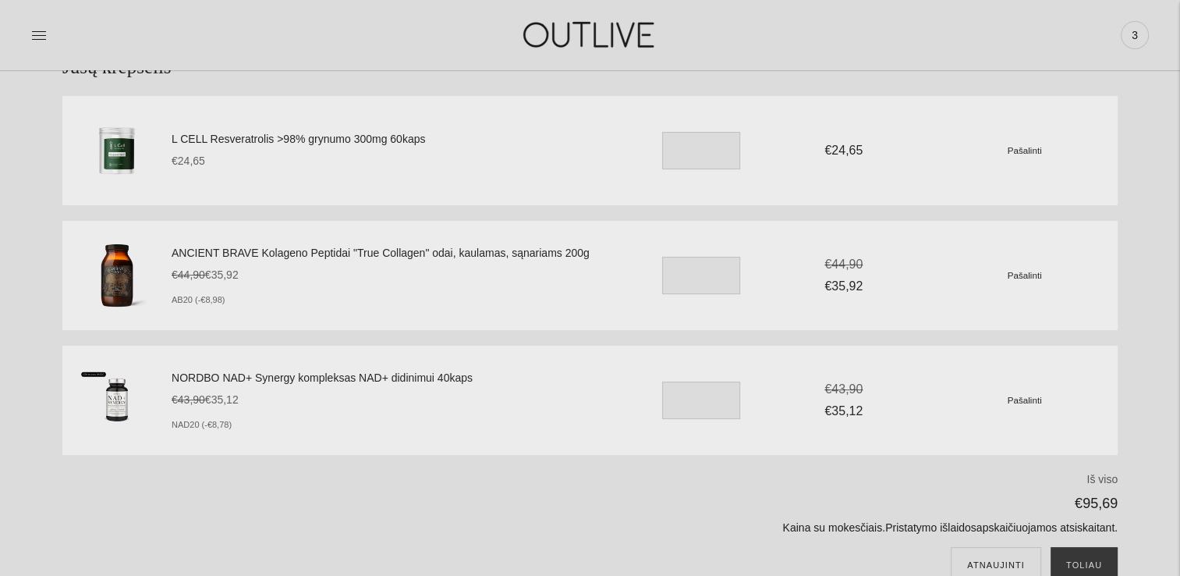
scroll to position [312, 0]
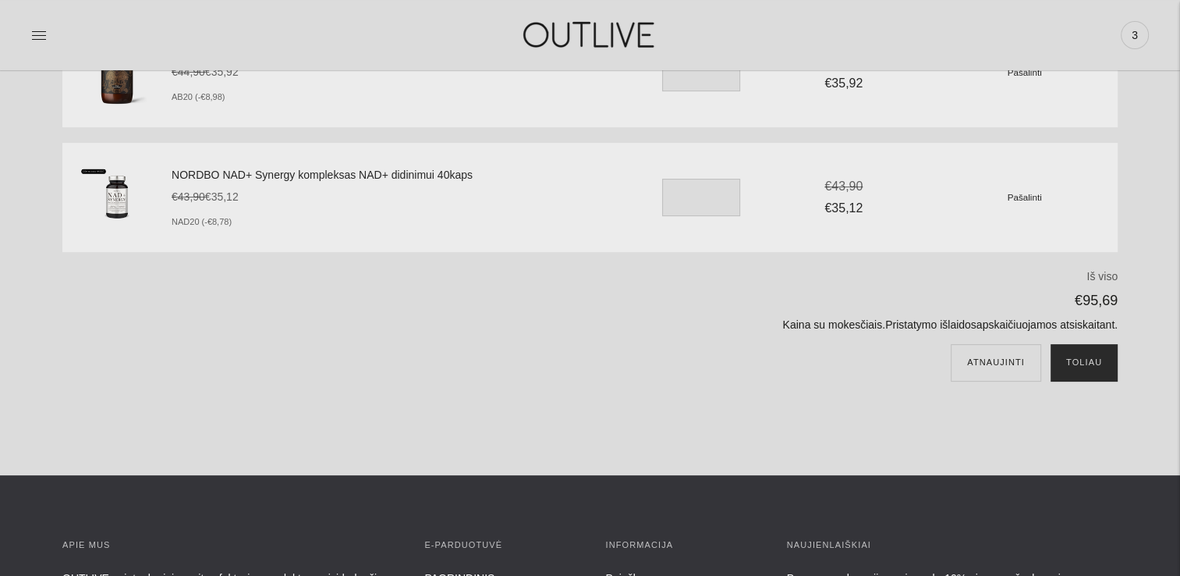
click at [1087, 360] on button "Toliau" at bounding box center [1084, 362] width 67 height 37
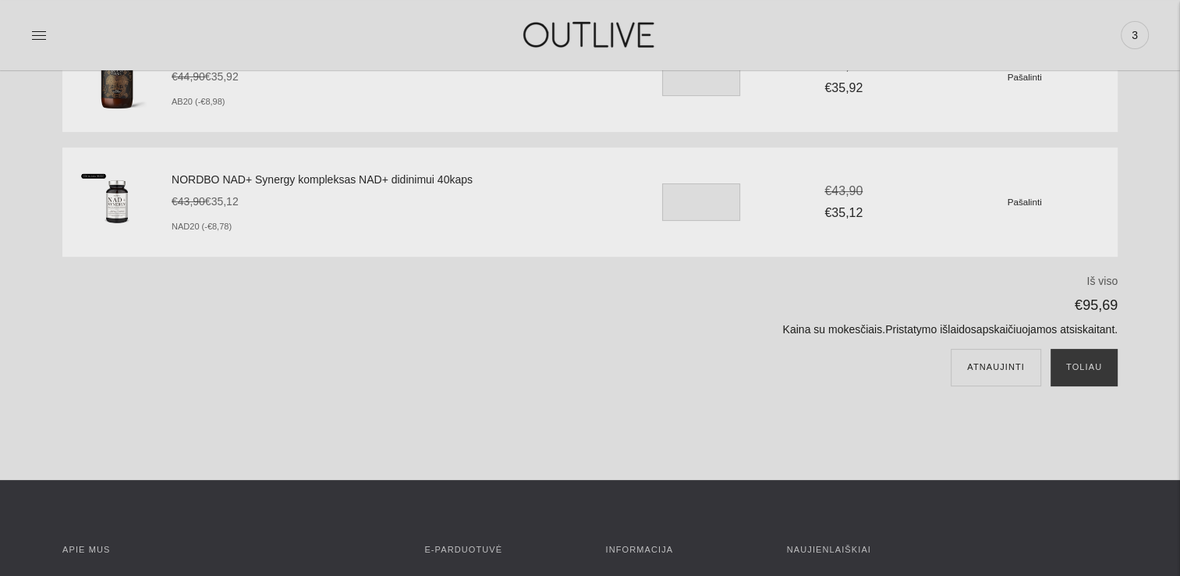
scroll to position [0, 0]
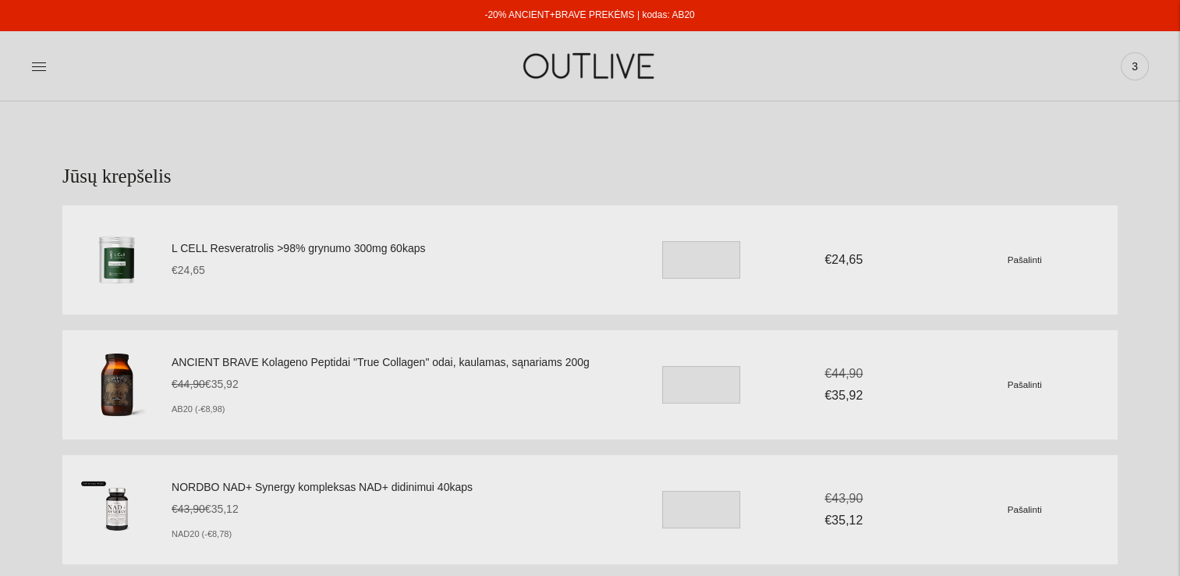
click at [563, 66] on img at bounding box center [590, 66] width 195 height 54
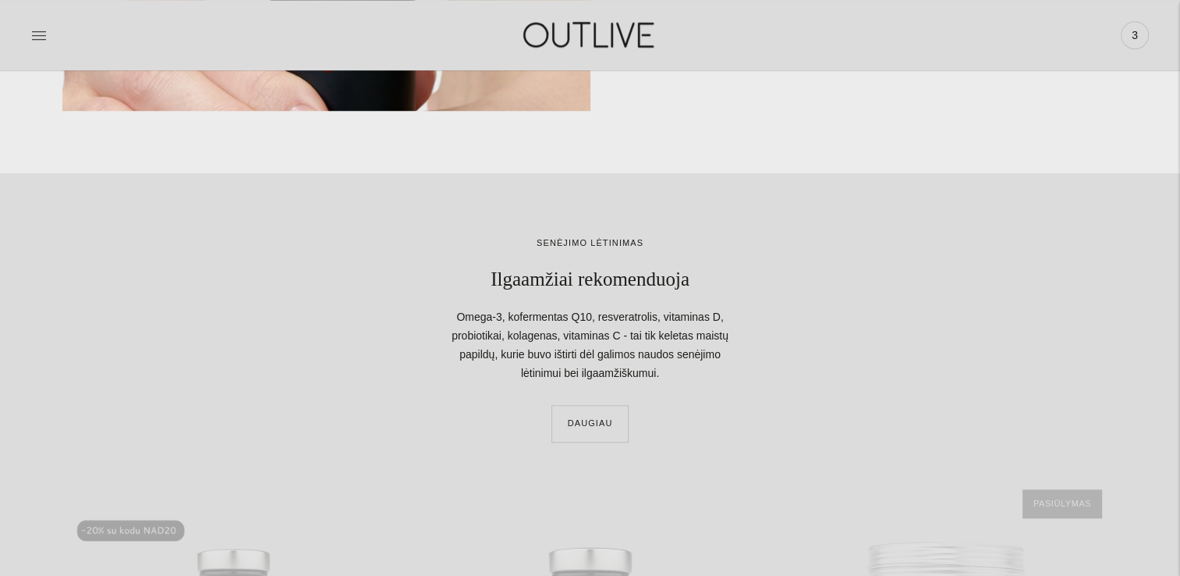
scroll to position [2029, 0]
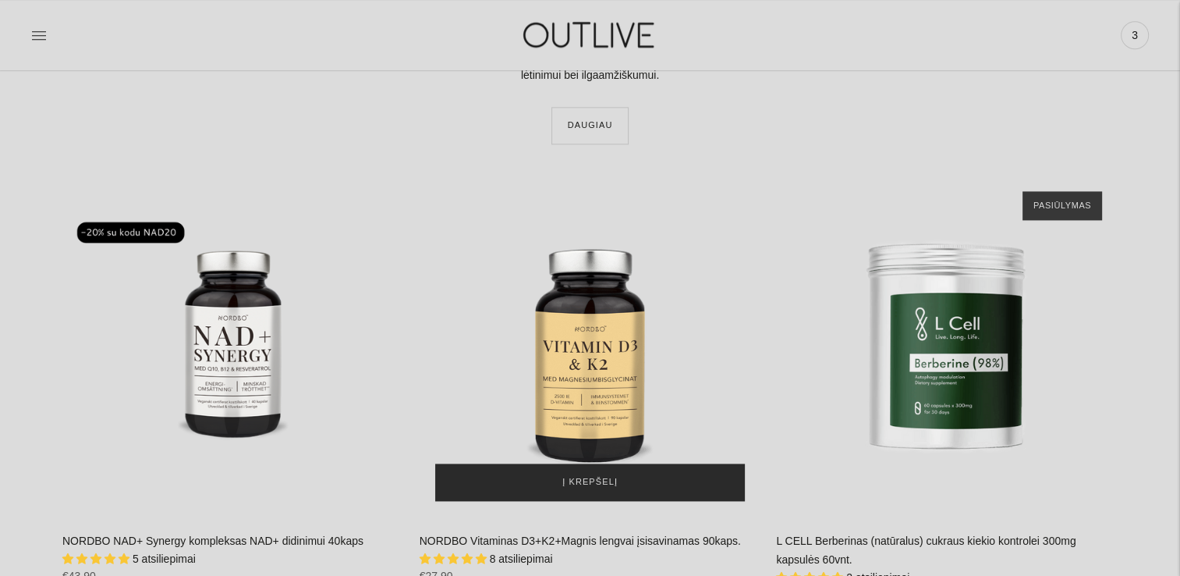
click at [626, 476] on button "Į krepšelį" at bounding box center [590, 481] width 311 height 37
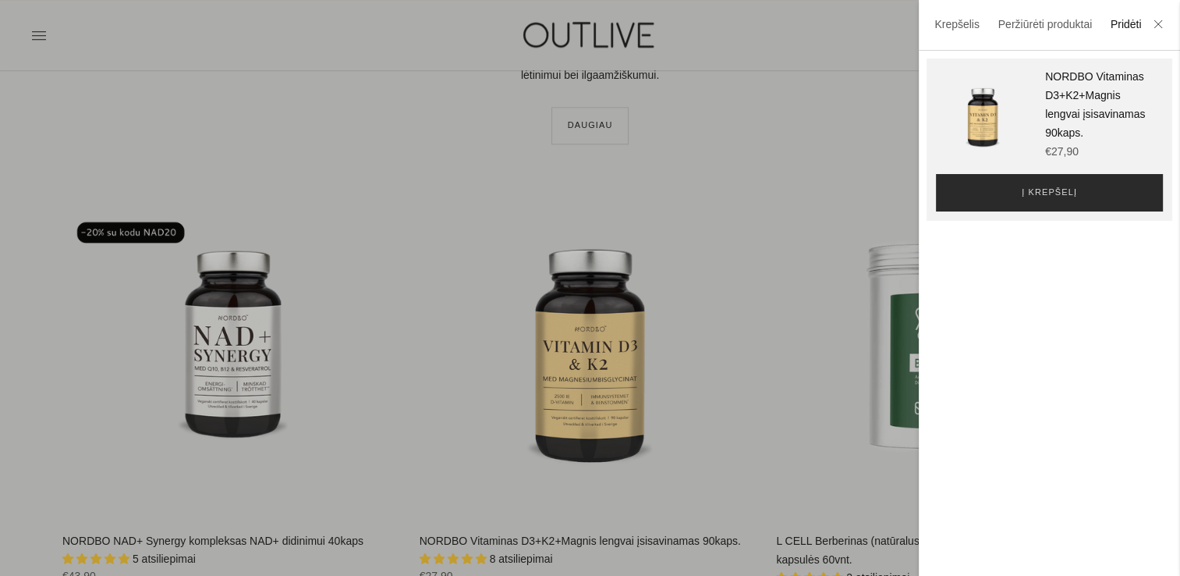
click at [1052, 201] on span "Į krepšelį" at bounding box center [1049, 193] width 55 height 16
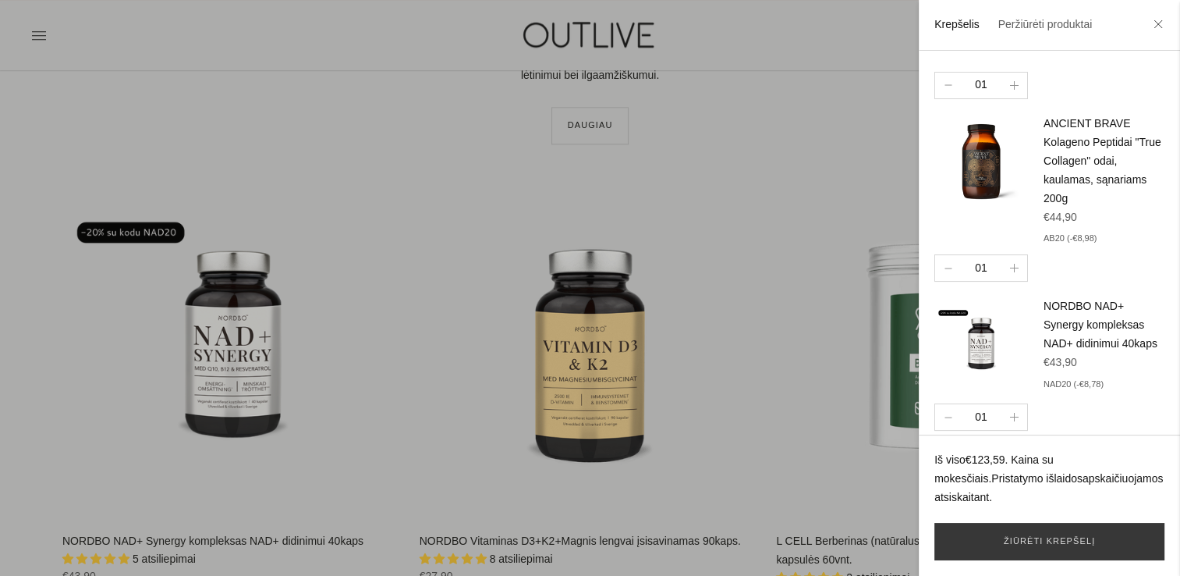
scroll to position [265, 0]
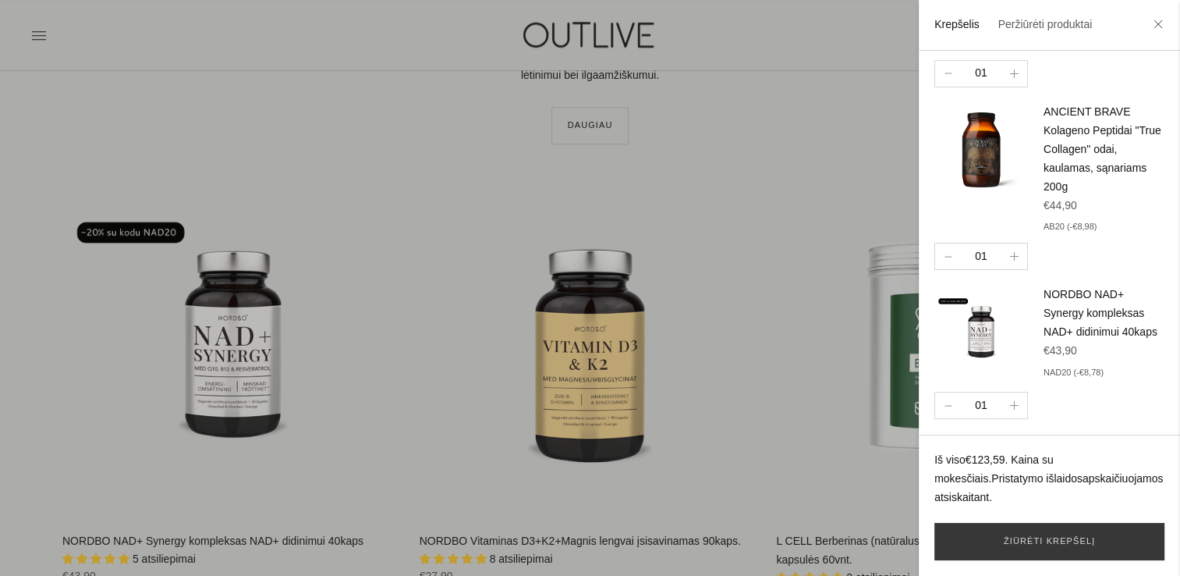
click at [755, 176] on div at bounding box center [590, 288] width 1180 height 576
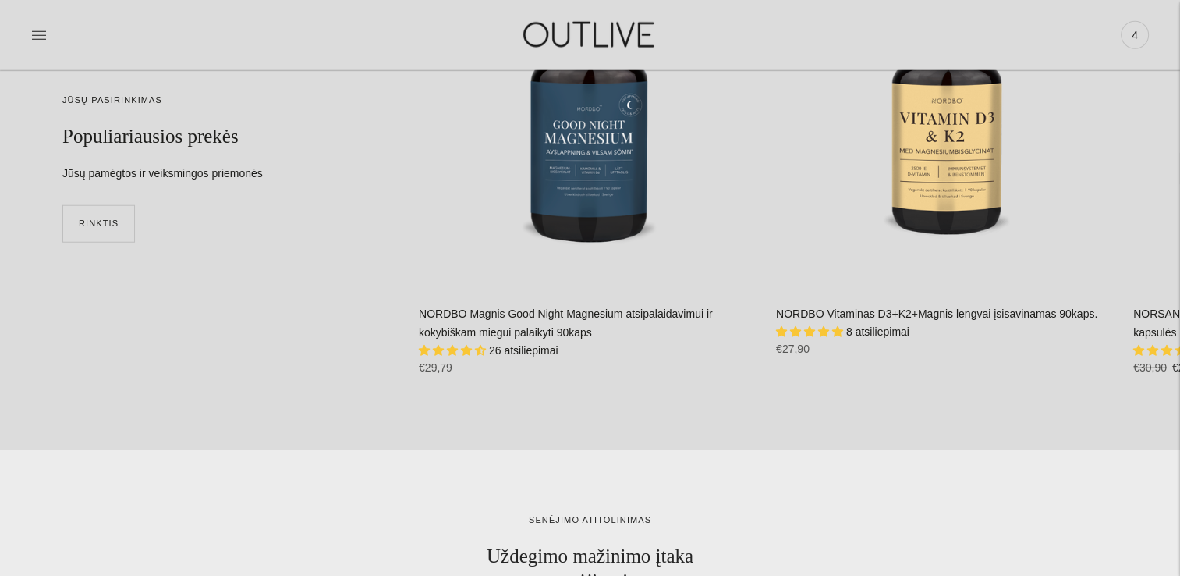
scroll to position [4057, 0]
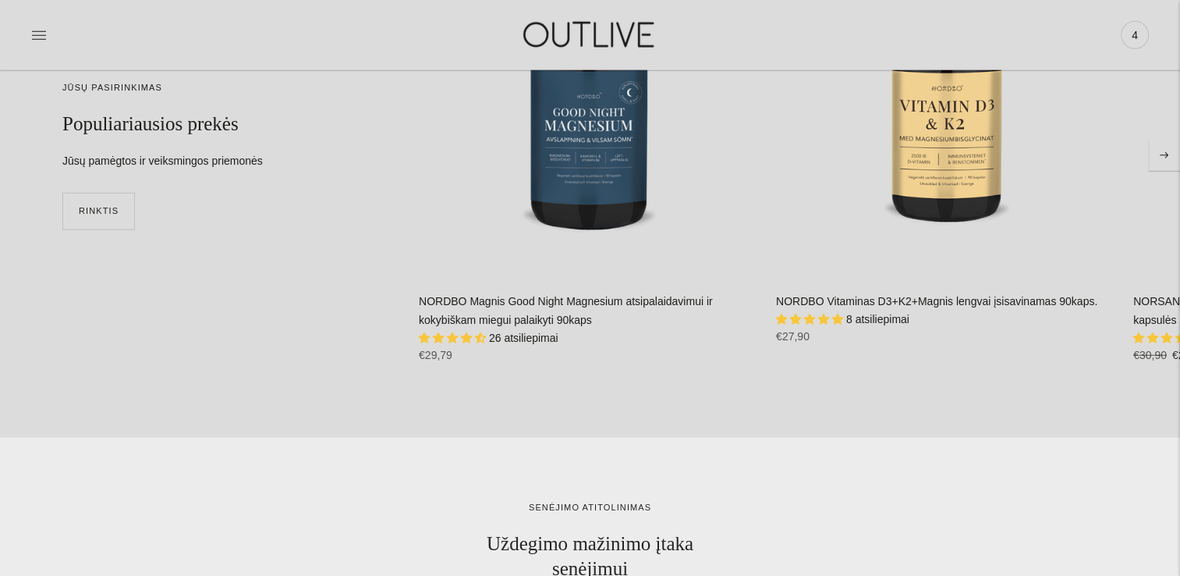
click at [1159, 157] on button "Move to next carousel slide" at bounding box center [1164, 155] width 31 height 31
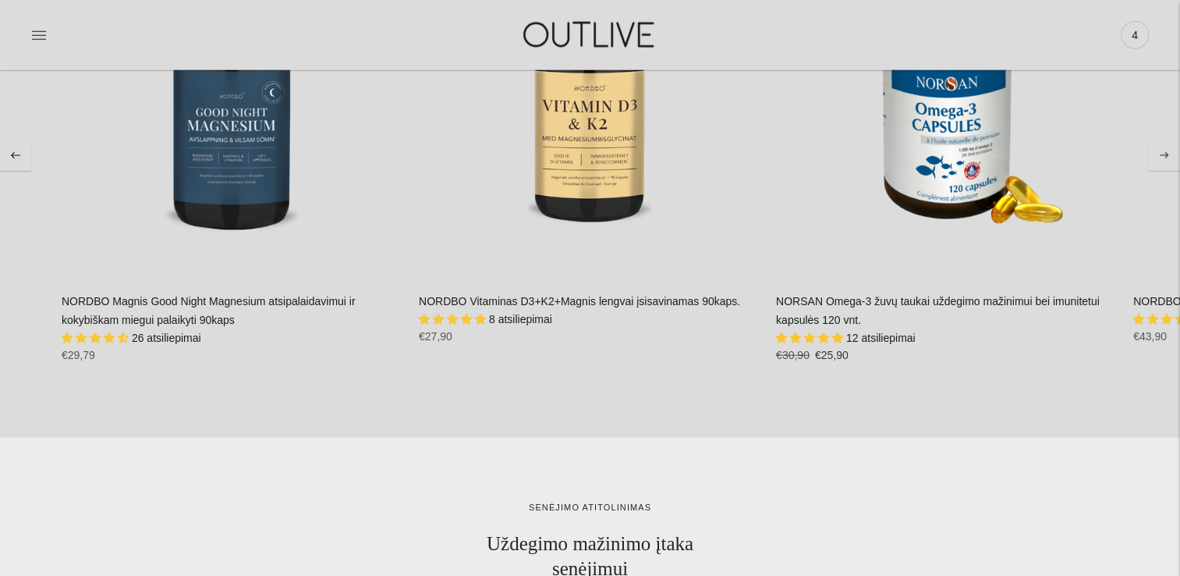
click at [1159, 157] on button "Move to next carousel slide" at bounding box center [1164, 155] width 31 height 31
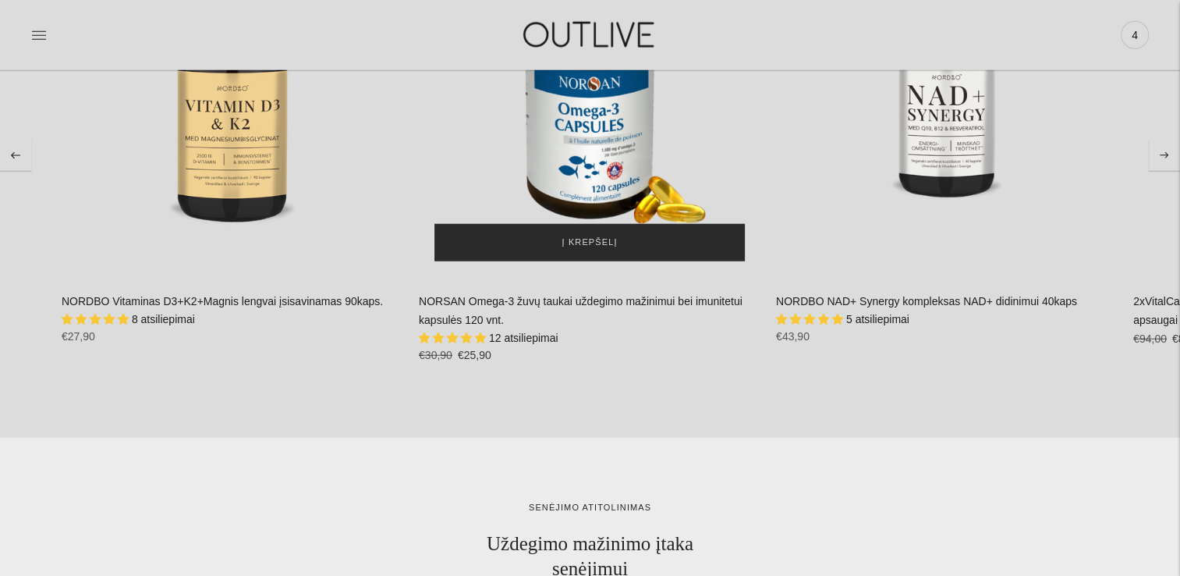
click at [590, 231] on button "Į krepšelį" at bounding box center [590, 242] width 311 height 37
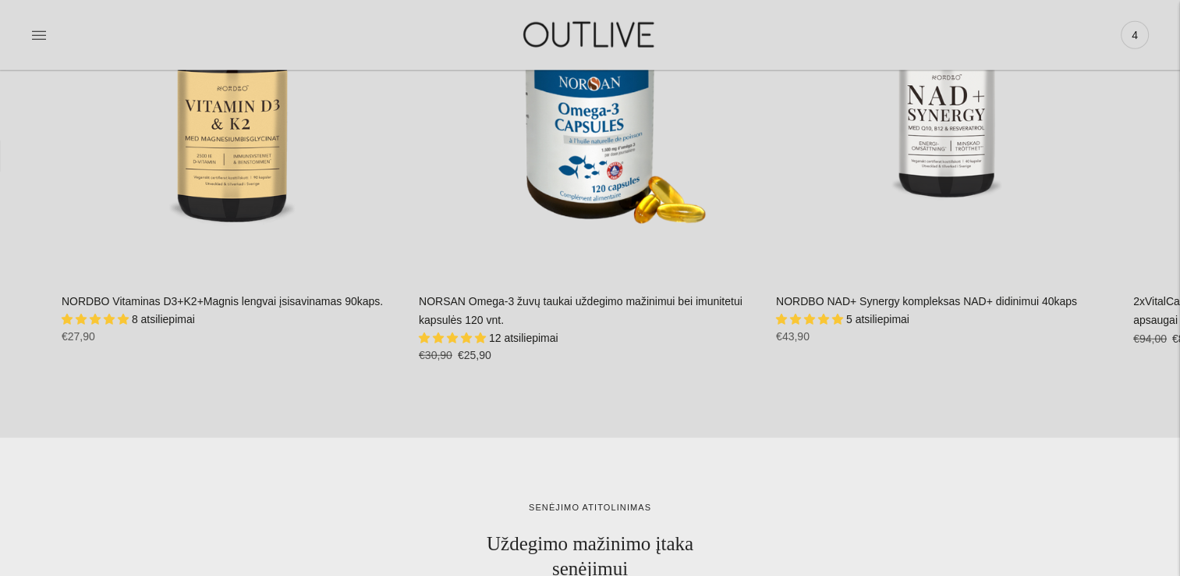
scroll to position [0, 0]
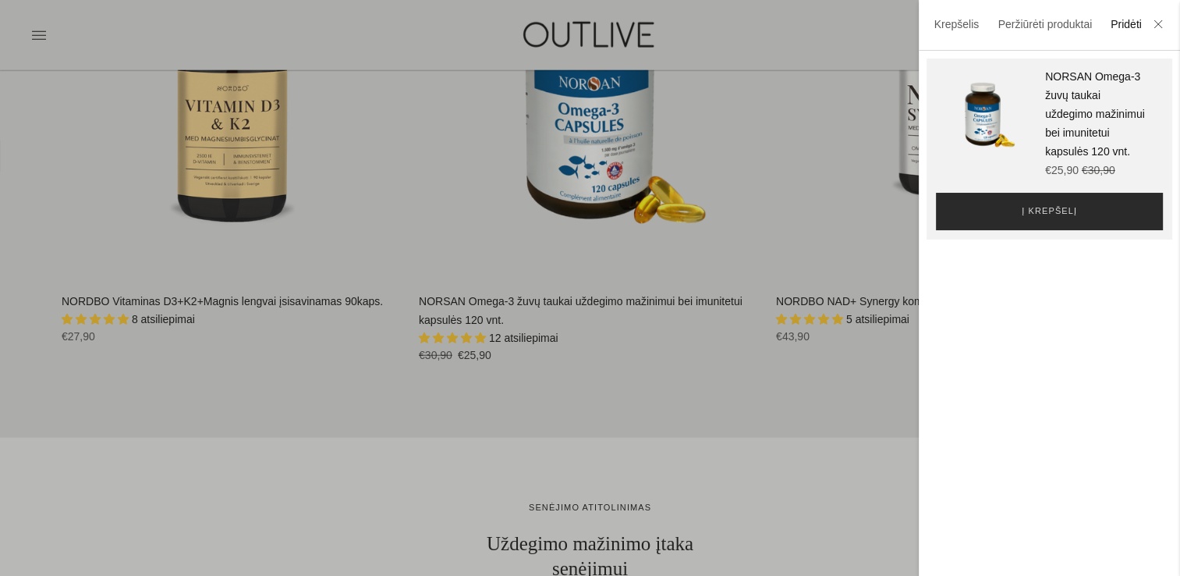
click at [1067, 219] on span "Į krepšelį" at bounding box center [1049, 212] width 55 height 16
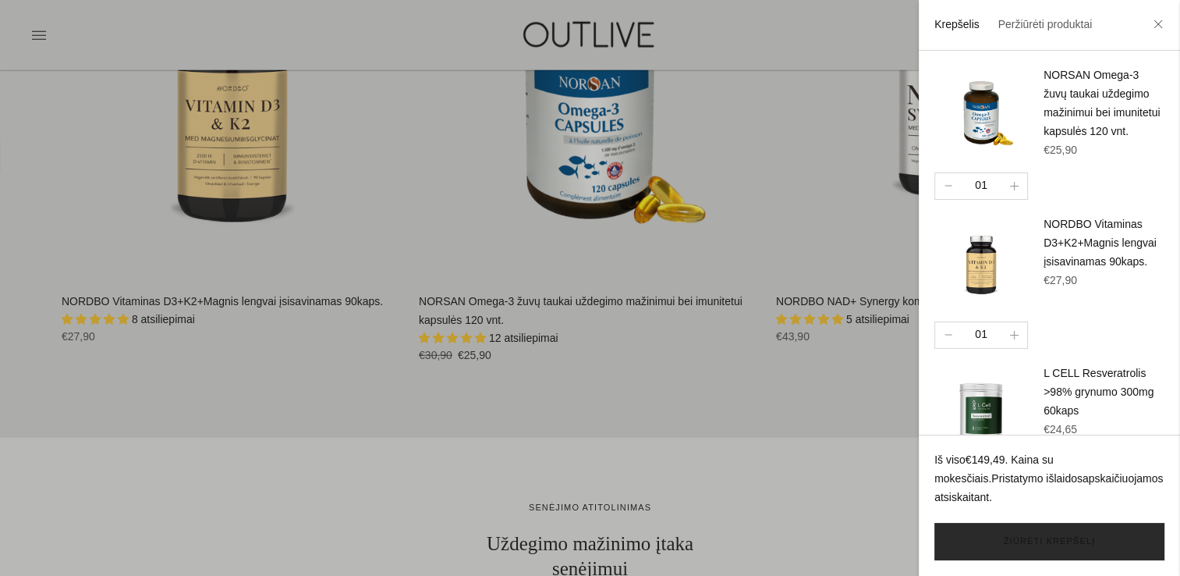
click at [1064, 544] on link "Žiūrėti krepšelį" at bounding box center [1050, 541] width 230 height 37
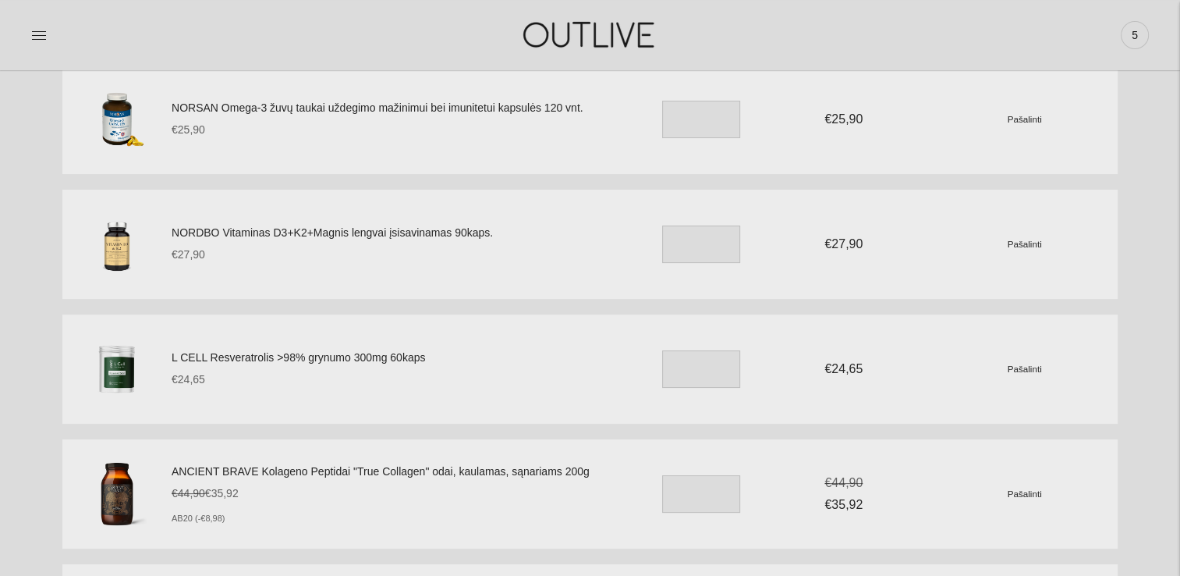
scroll to position [156, 0]
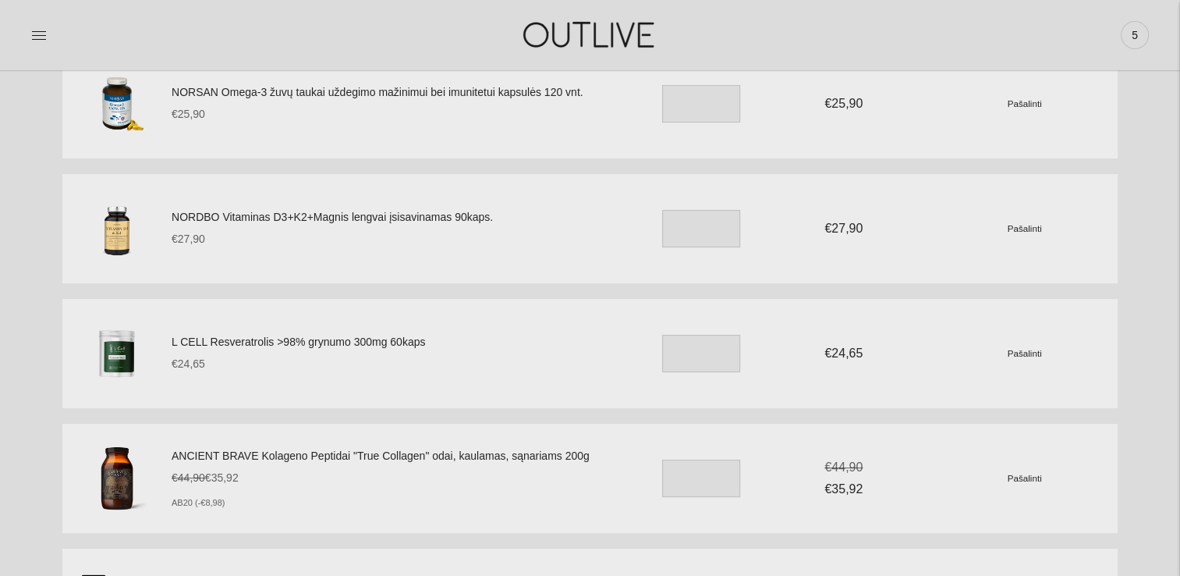
click at [1022, 354] on small "Pašalinti" at bounding box center [1025, 353] width 34 height 10
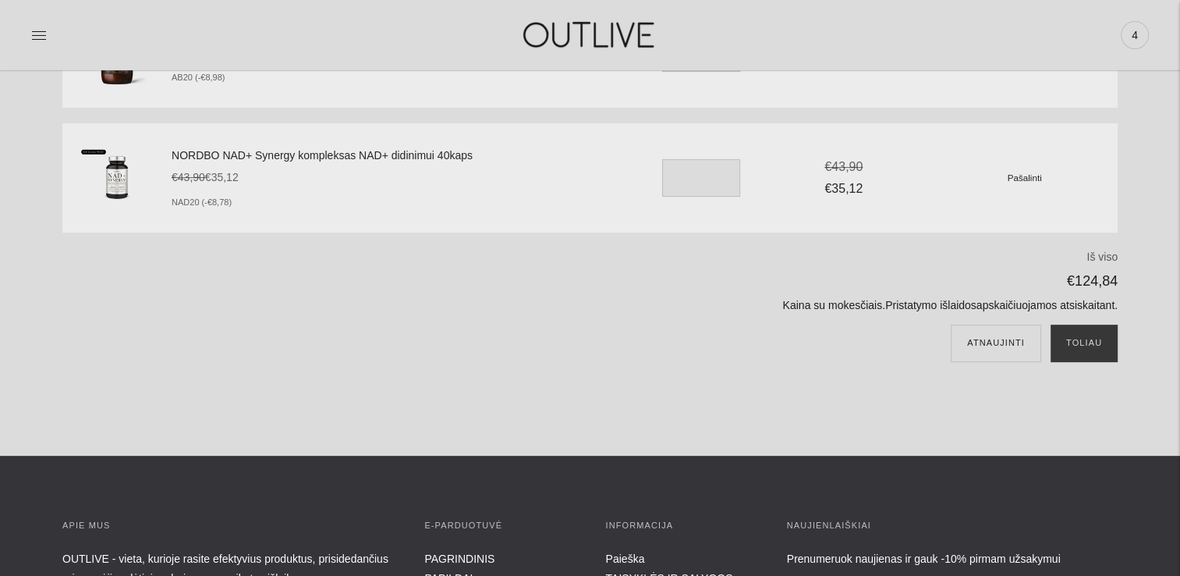
scroll to position [468, 0]
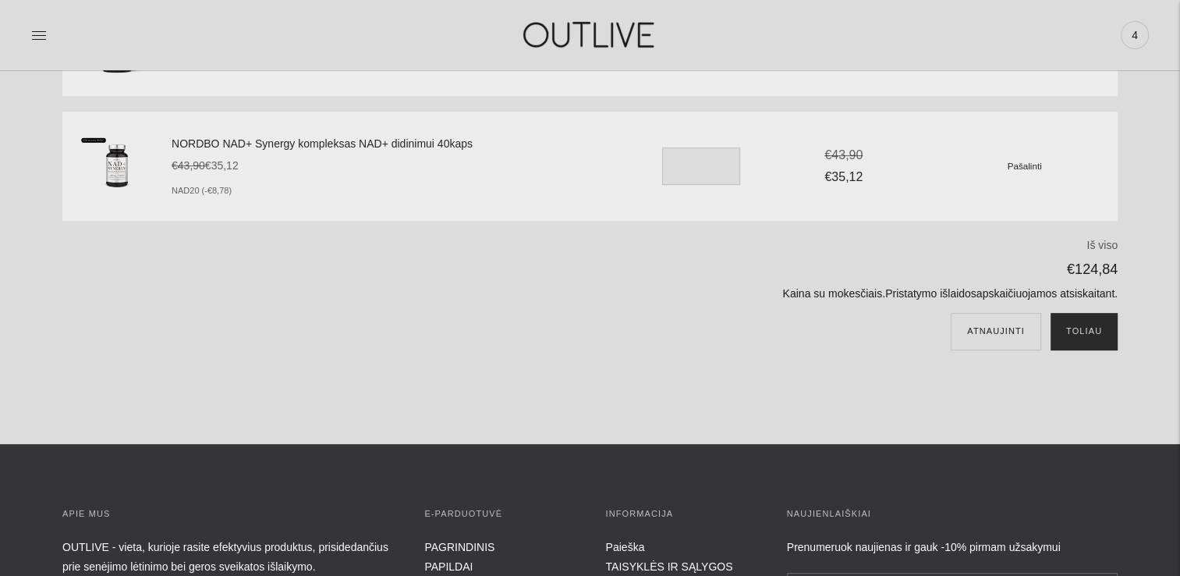
click at [1098, 332] on button "Toliau" at bounding box center [1084, 331] width 67 height 37
